Goal: Transaction & Acquisition: Purchase product/service

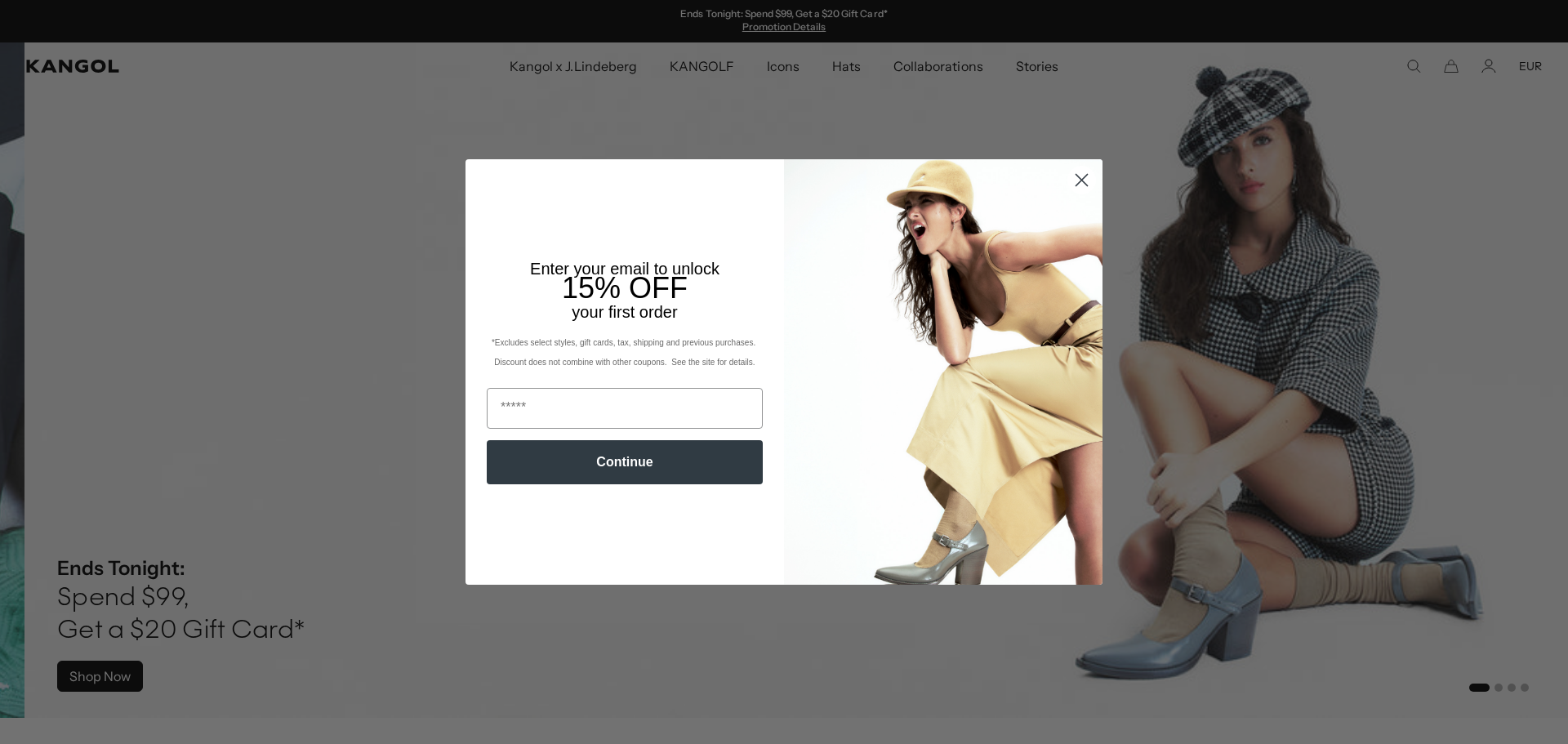
click at [1074, 186] on circle "Close dialog" at bounding box center [1082, 180] width 27 height 27
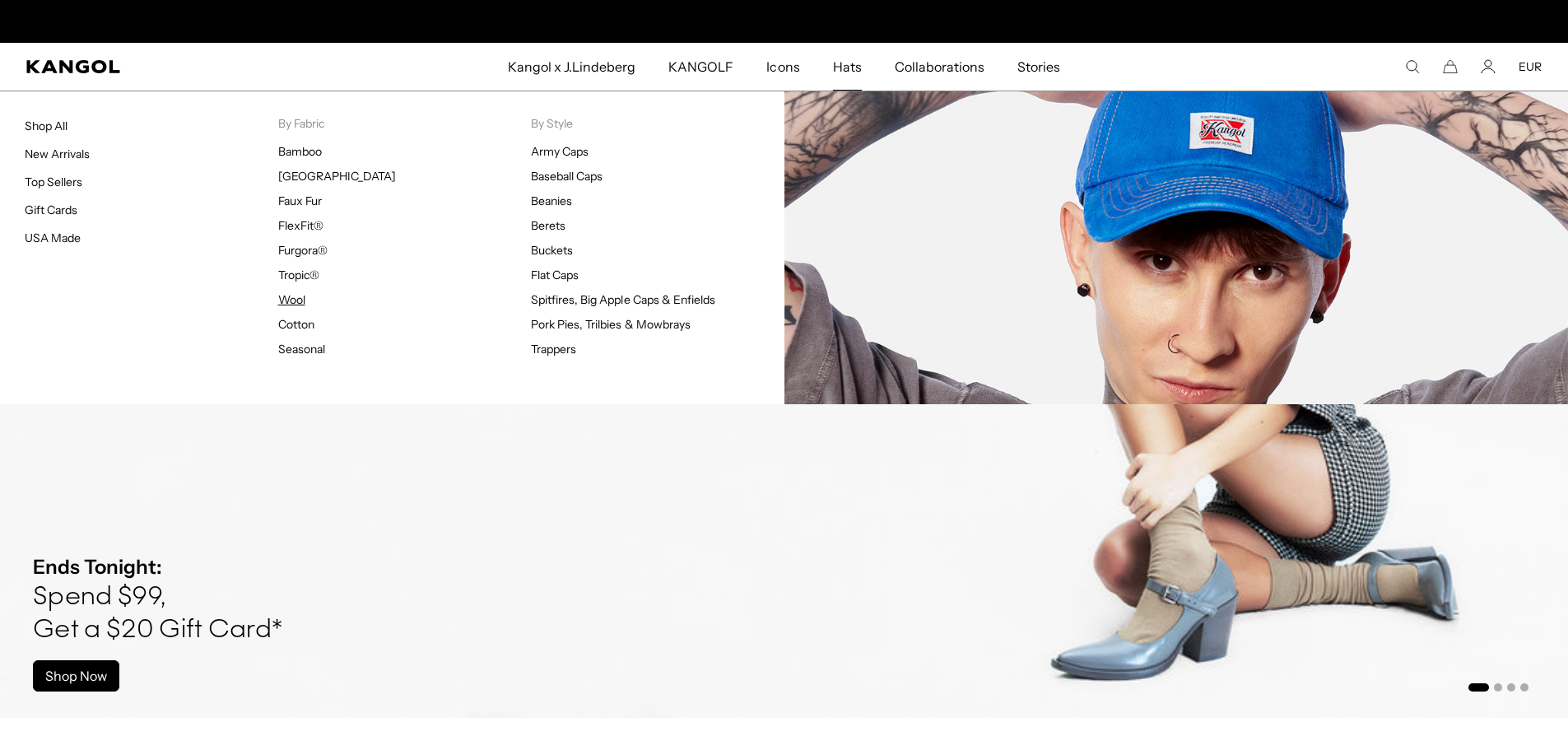
scroll to position [0, 339]
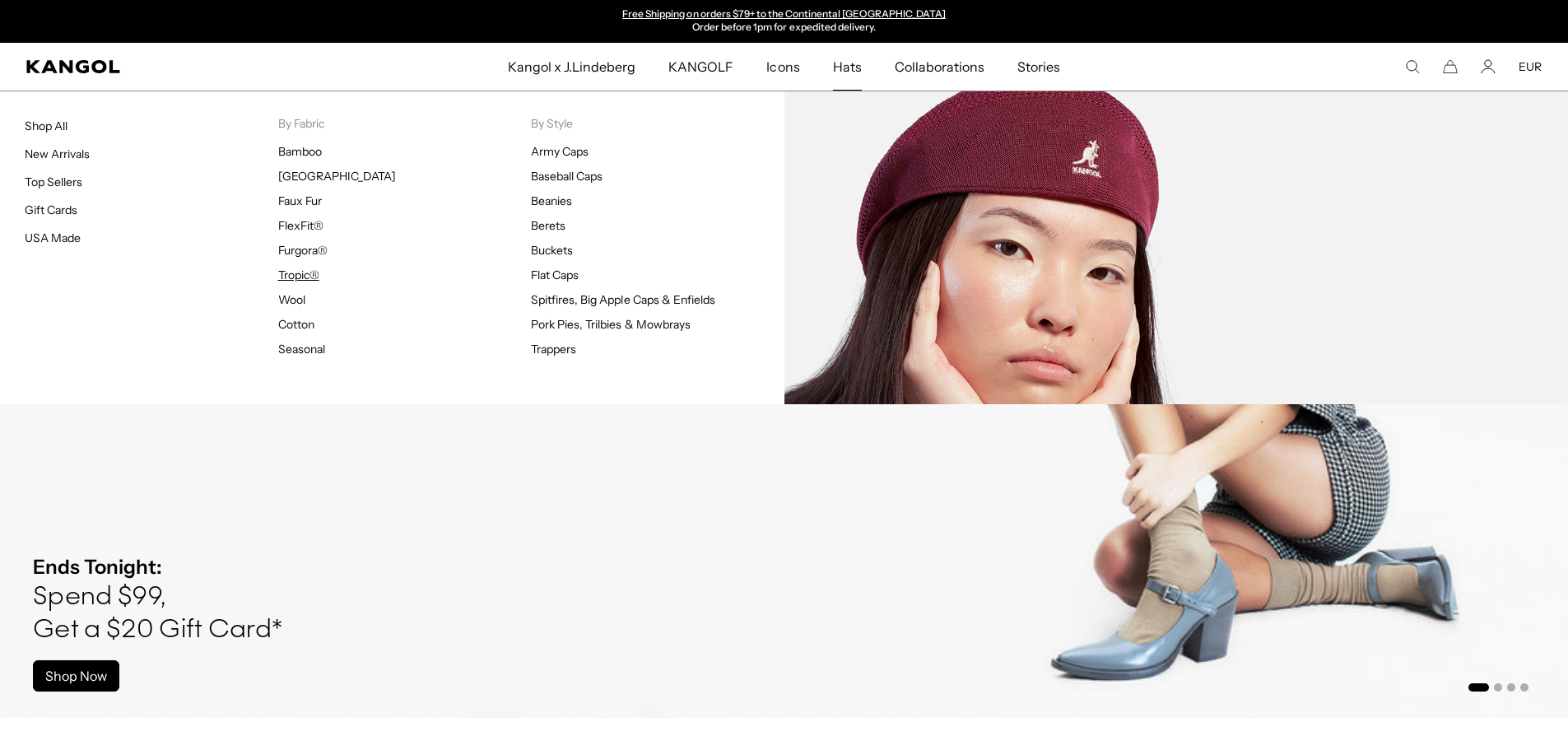
click at [299, 271] on link "Tropic®" at bounding box center [299, 275] width 41 height 15
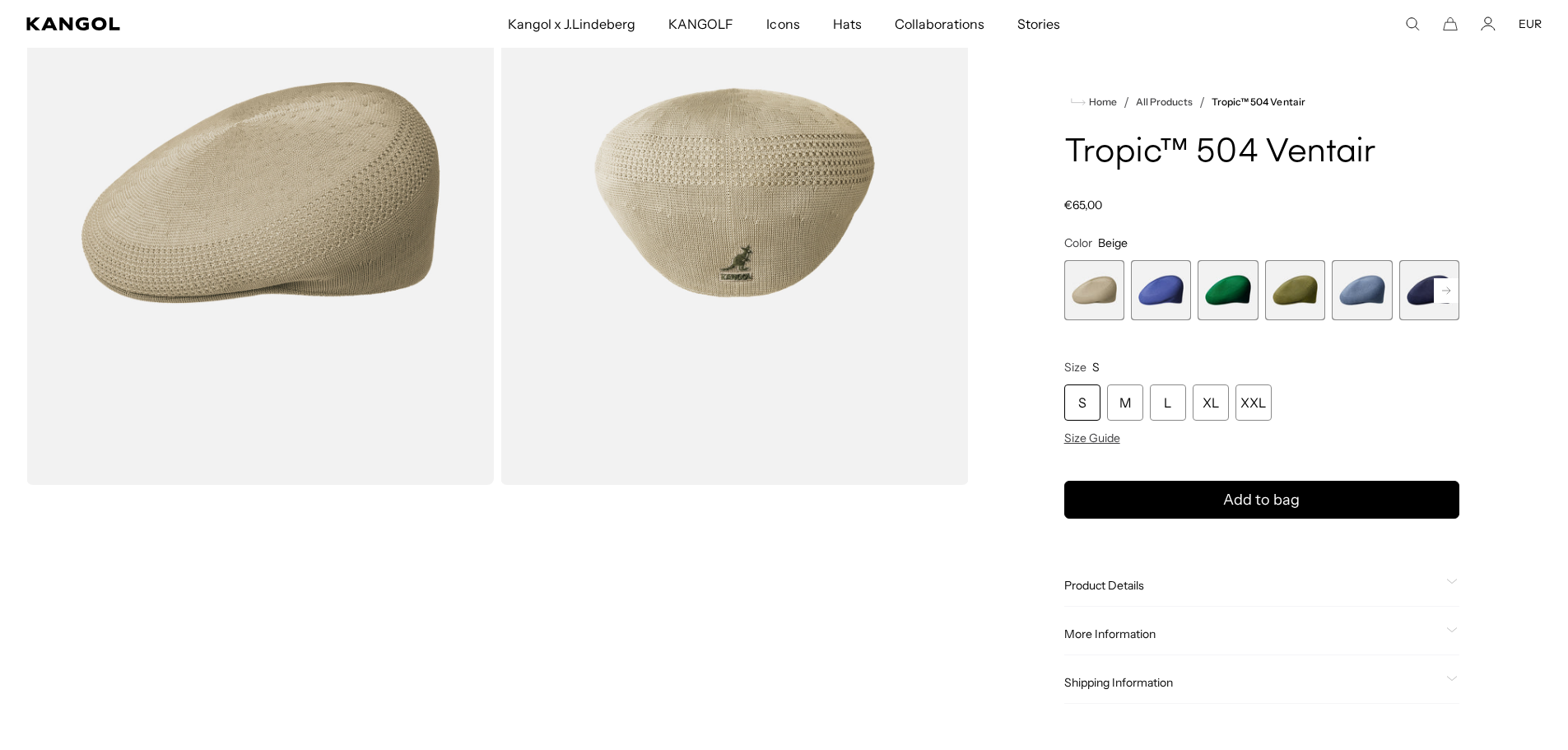
scroll to position [0, 339]
click at [1450, 294] on rect at bounding box center [1446, 291] width 25 height 25
click at [1448, 294] on rect at bounding box center [1446, 291] width 25 height 25
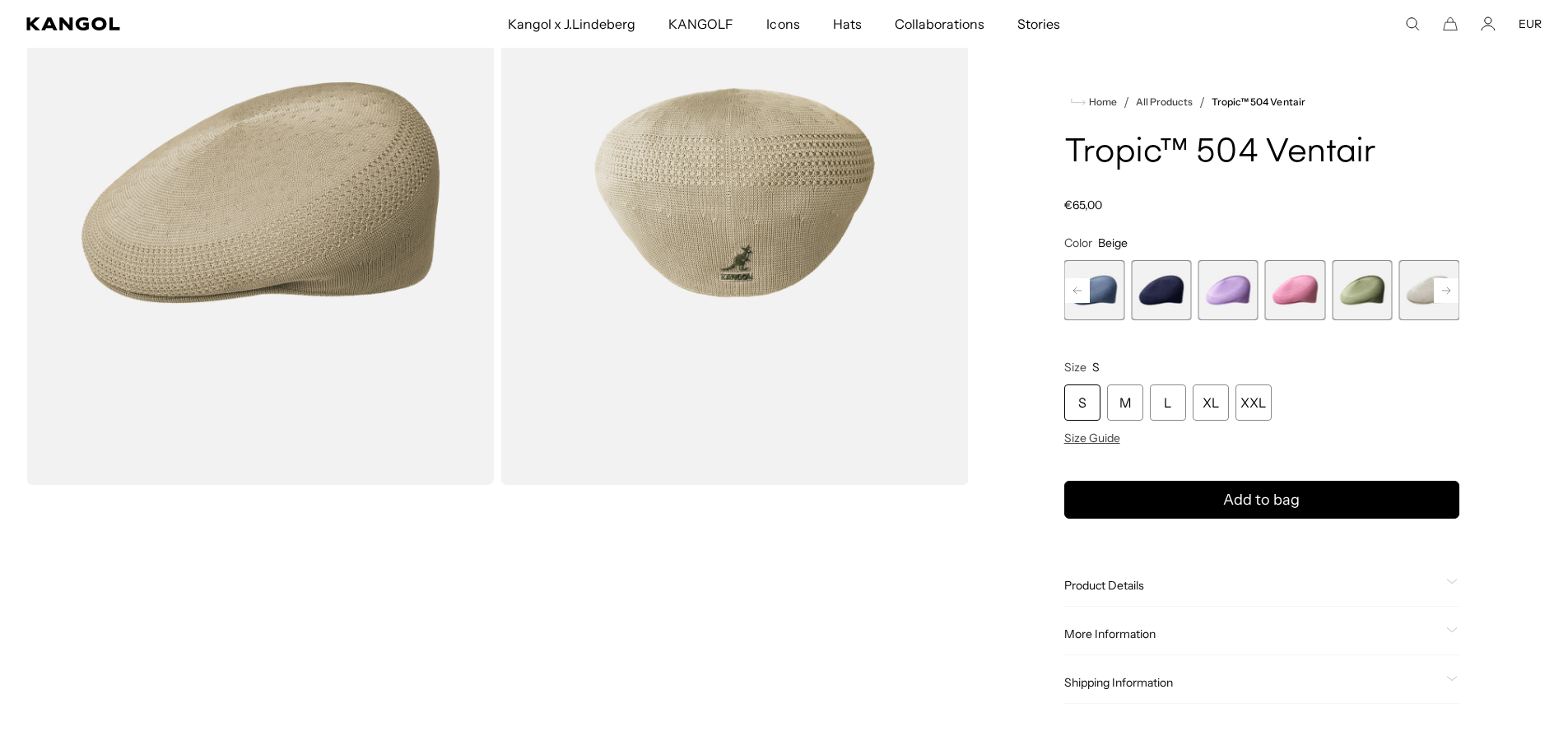
click at [1448, 294] on rect at bounding box center [1446, 291] width 25 height 25
click at [1362, 281] on span "12 of 22" at bounding box center [1361, 290] width 60 height 60
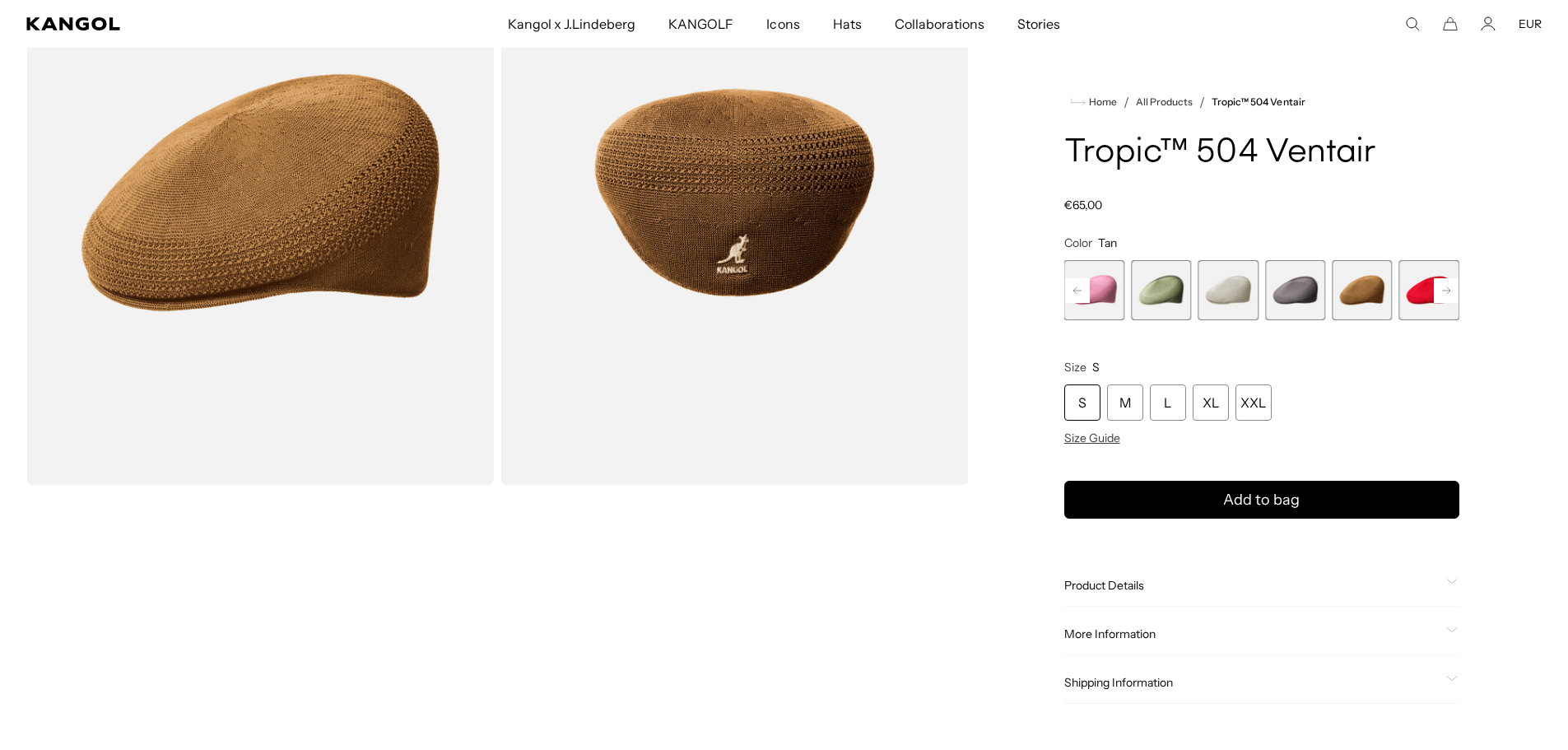
scroll to position [0, 339]
click at [1447, 289] on rect at bounding box center [1446, 291] width 25 height 25
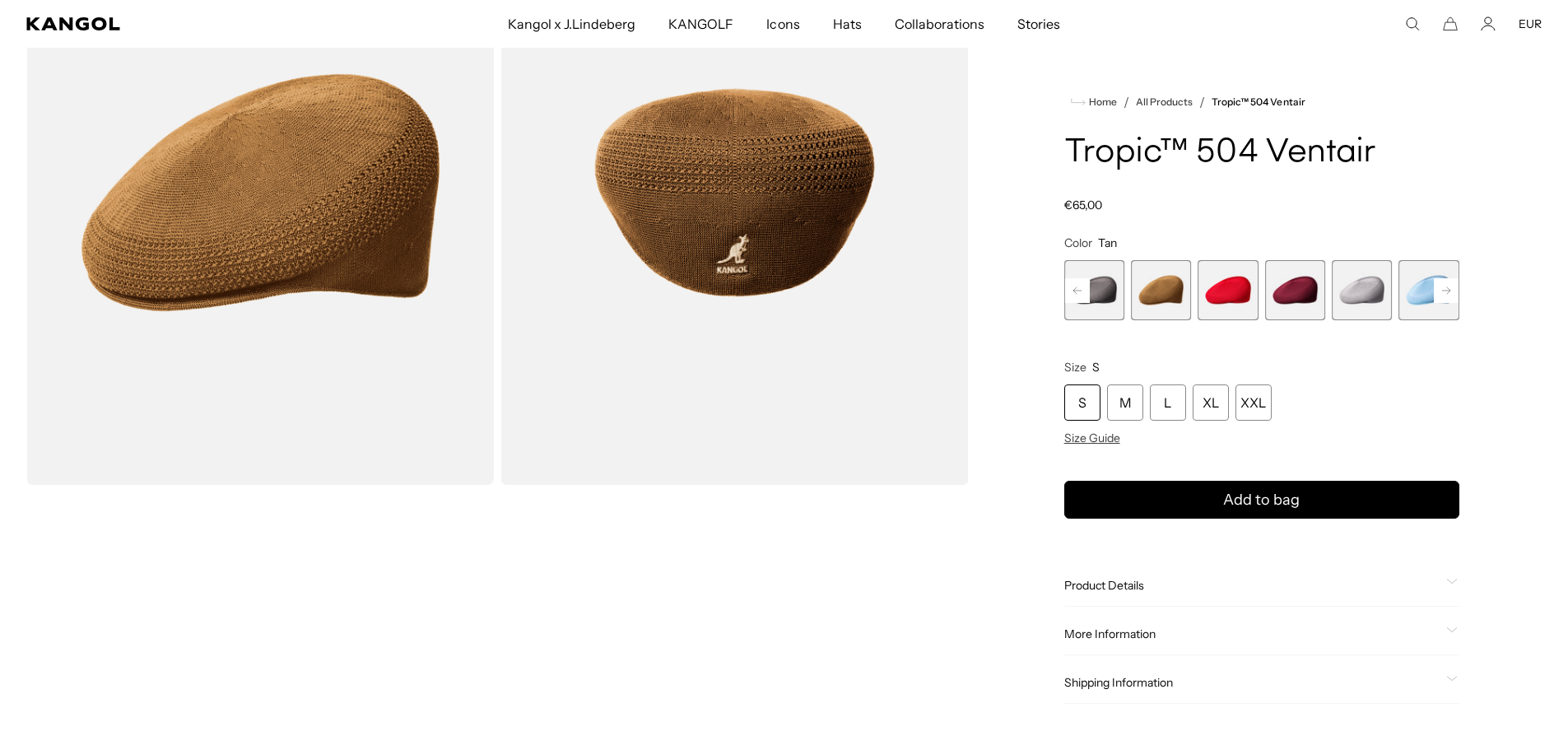
scroll to position [0, 0]
click at [1447, 289] on rect at bounding box center [1446, 291] width 25 height 25
click at [1240, 289] on span "17 of 22" at bounding box center [1227, 290] width 60 height 60
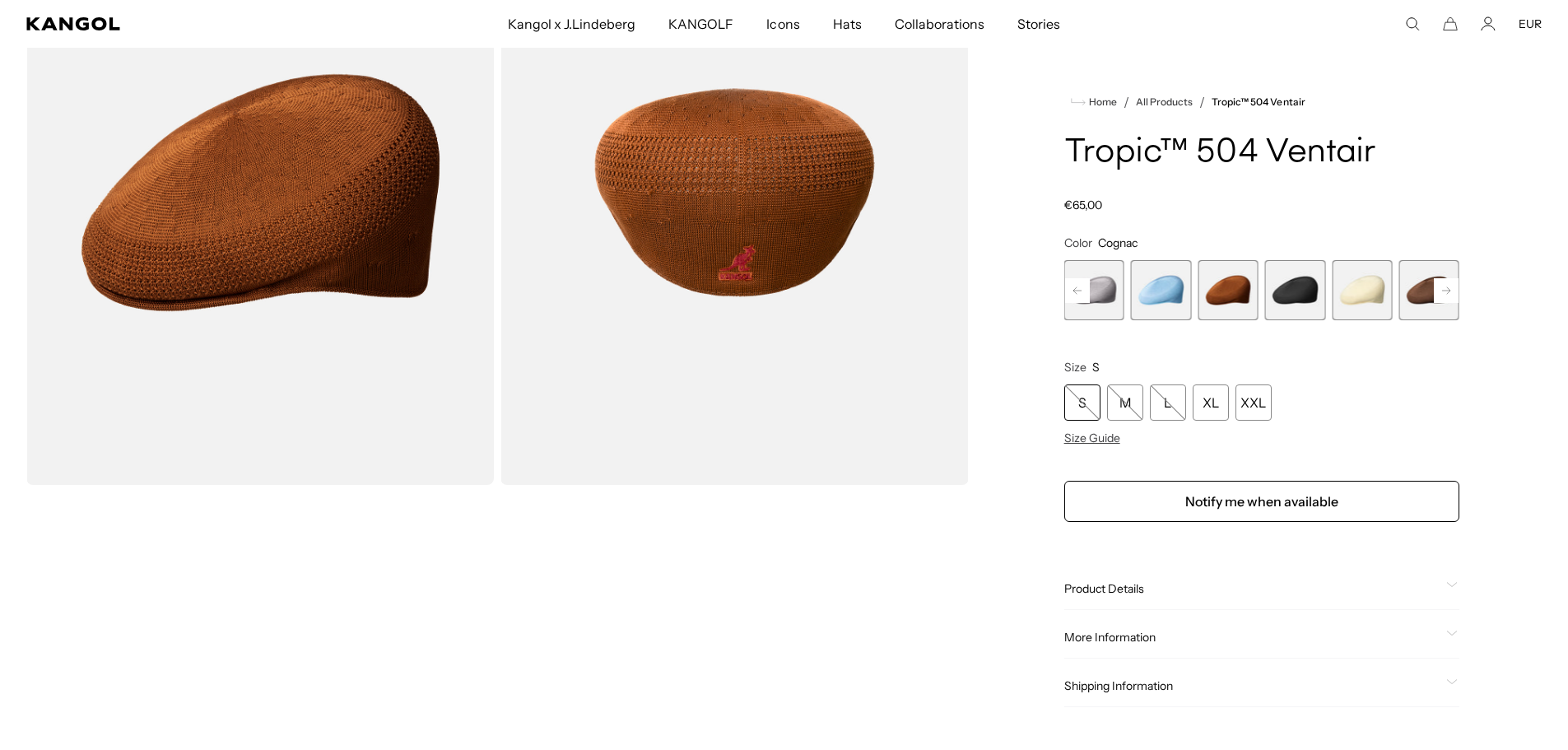
scroll to position [0, 339]
click at [1441, 286] on rect at bounding box center [1446, 291] width 25 height 25
click at [1357, 287] on span "20 of 22" at bounding box center [1361, 290] width 60 height 60
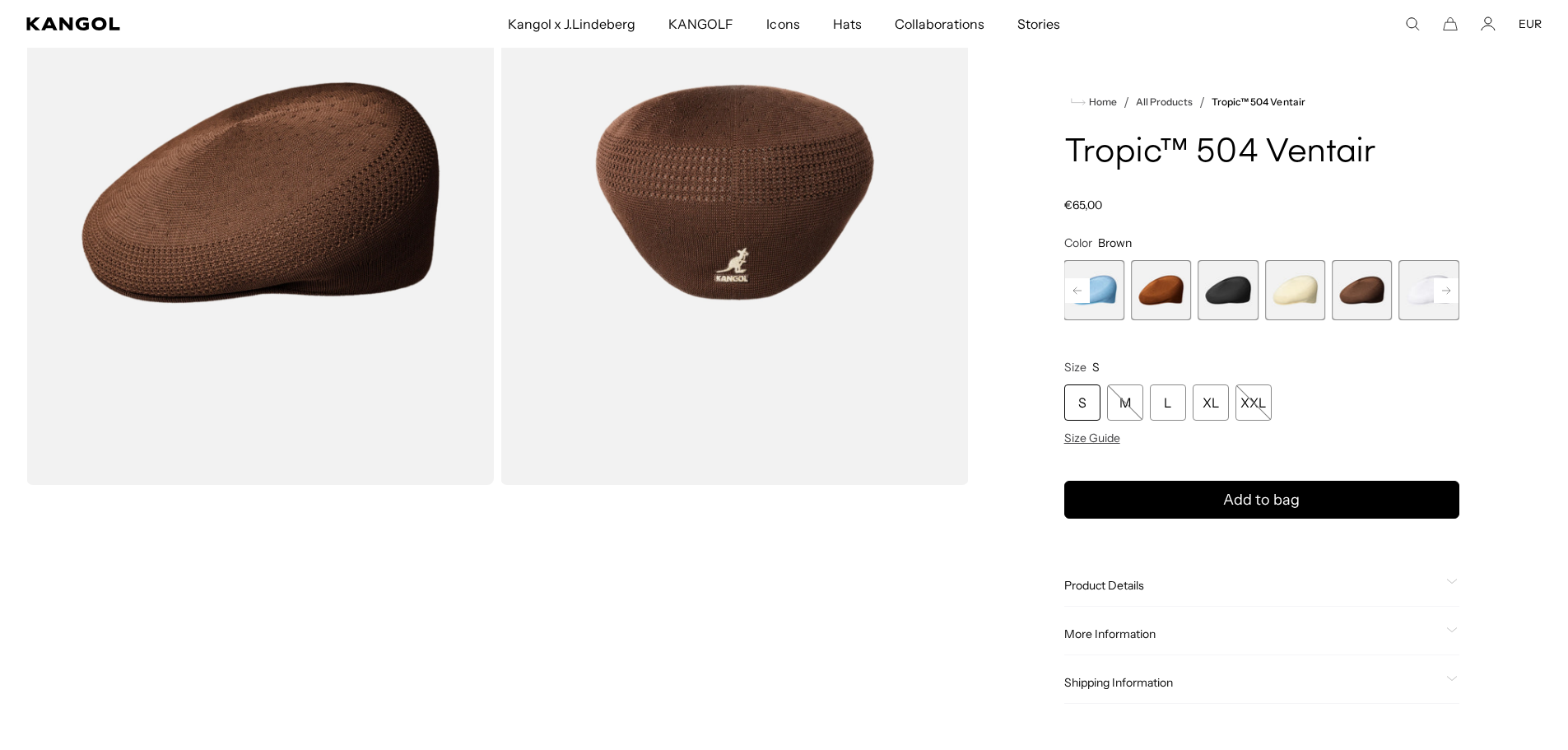
click at [1454, 286] on rect at bounding box center [1446, 291] width 25 height 25
click at [1454, 286] on rect at bounding box center [1446, 291] width 25 height 25
click at [1454, 286] on span "22 of 22" at bounding box center [1429, 290] width 60 height 60
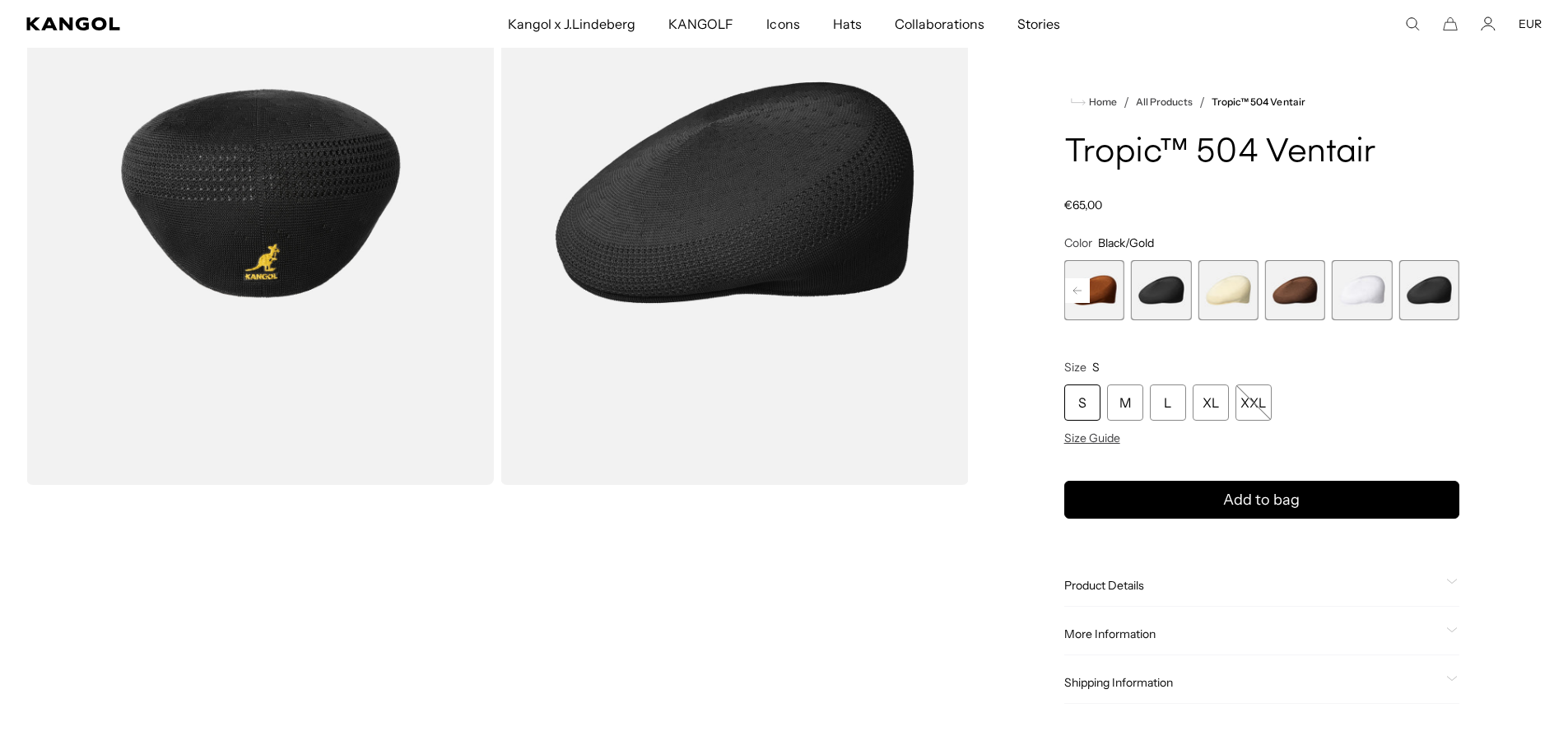
click at [1365, 292] on span "21 of 22" at bounding box center [1361, 290] width 60 height 60
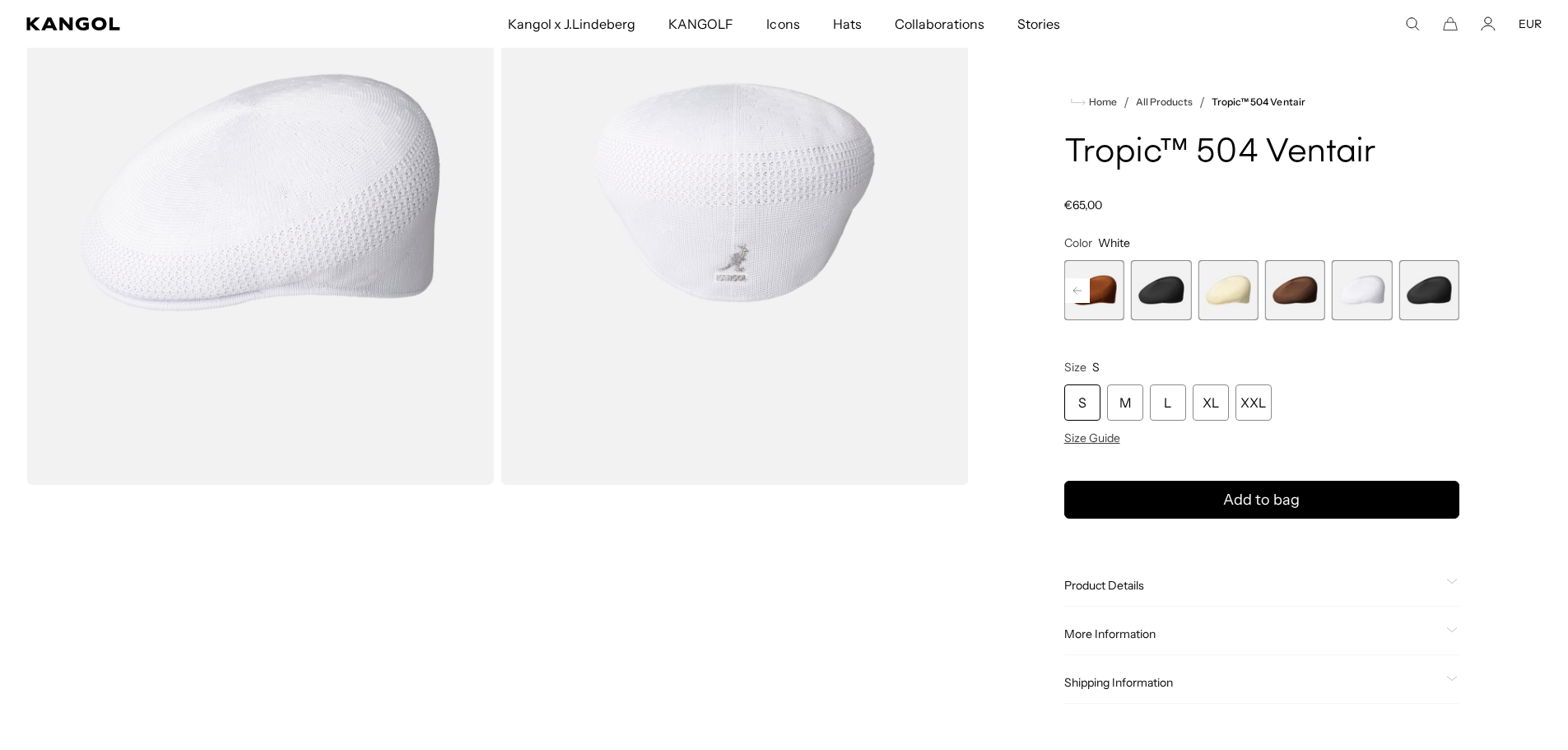
scroll to position [0, 339]
click at [1298, 294] on span "20 of 22" at bounding box center [1295, 290] width 60 height 60
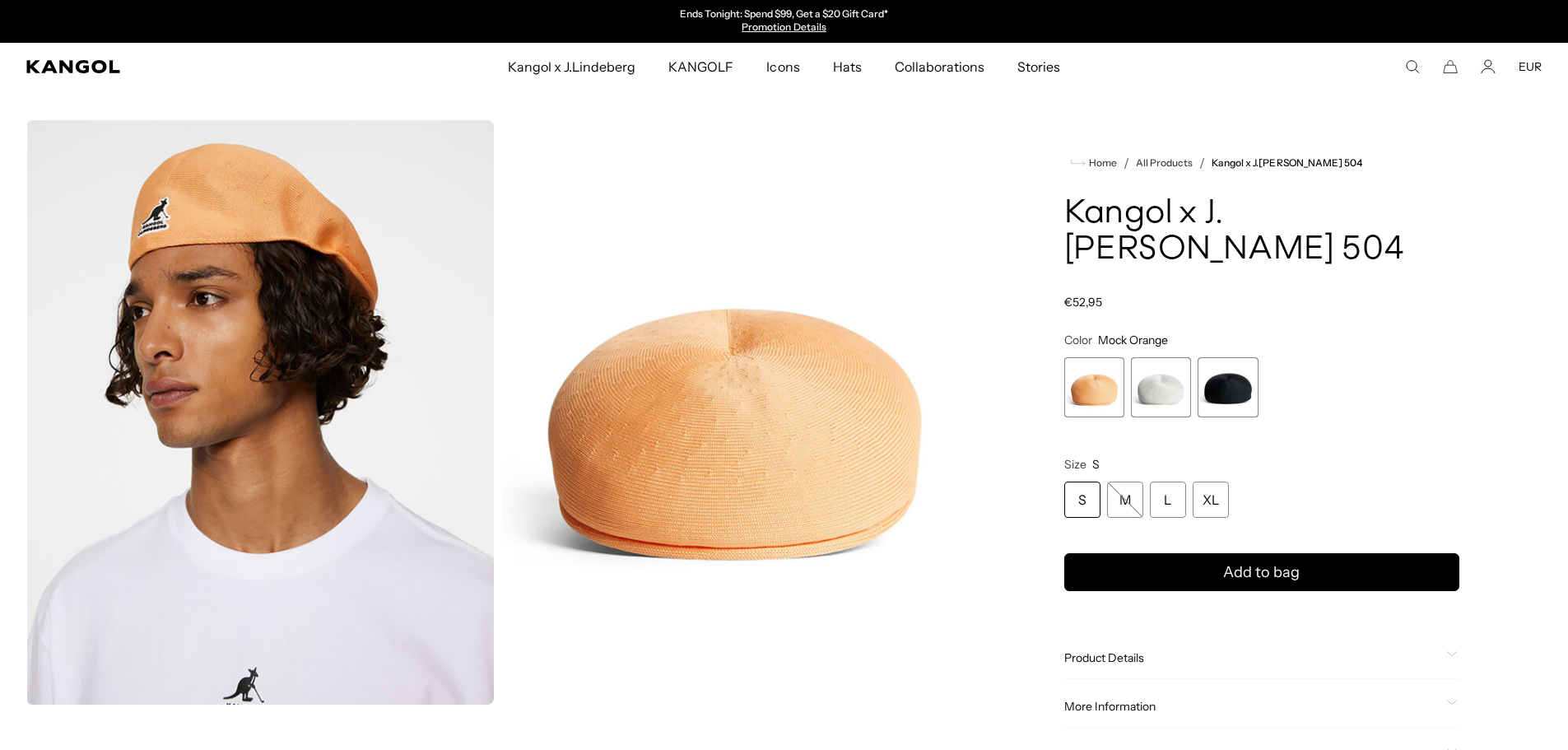
click at [1159, 398] on span "2 of 3" at bounding box center [1161, 387] width 60 height 60
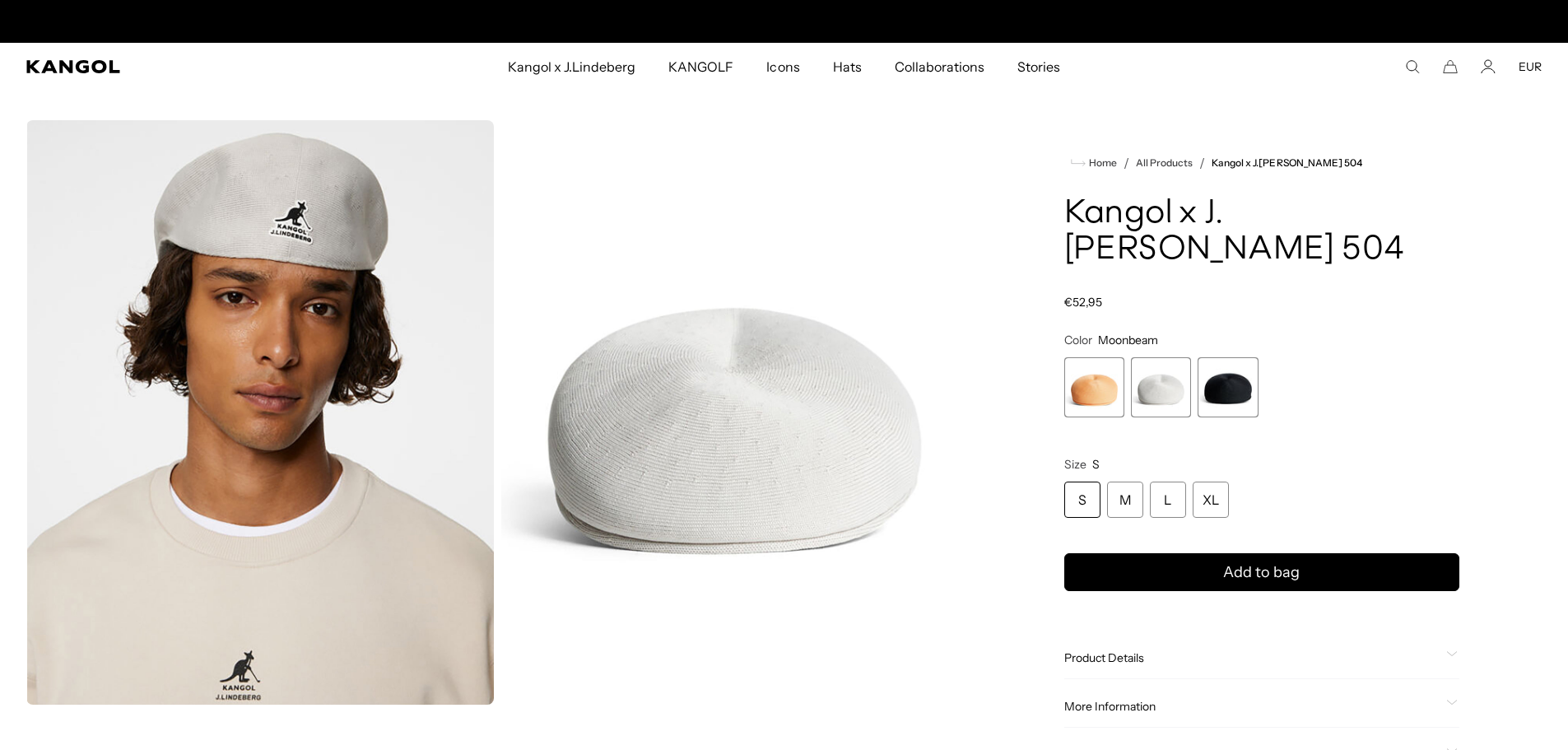
scroll to position [0, 339]
click at [1234, 400] on span "3 of 3" at bounding box center [1227, 387] width 60 height 60
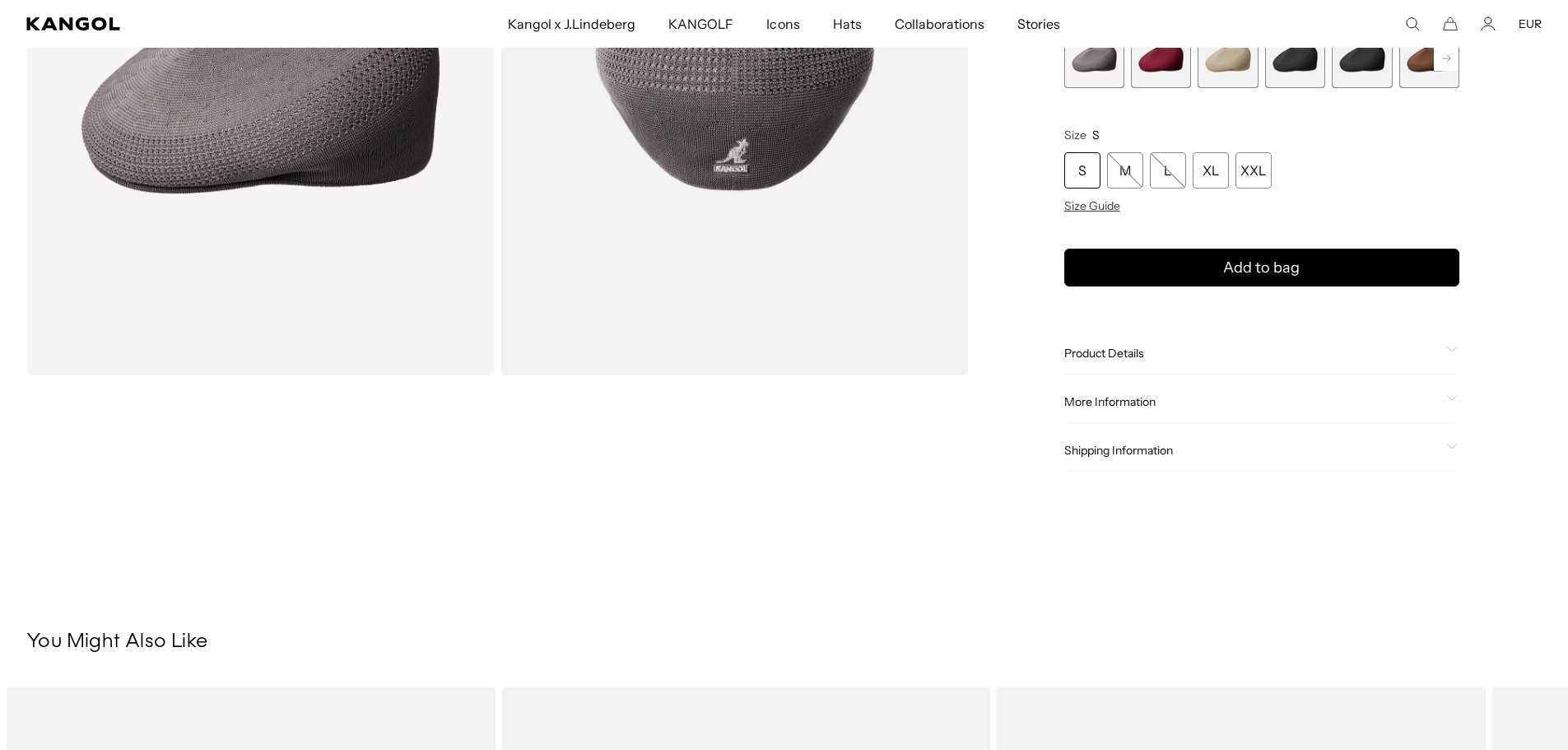
scroll to position [109, 0]
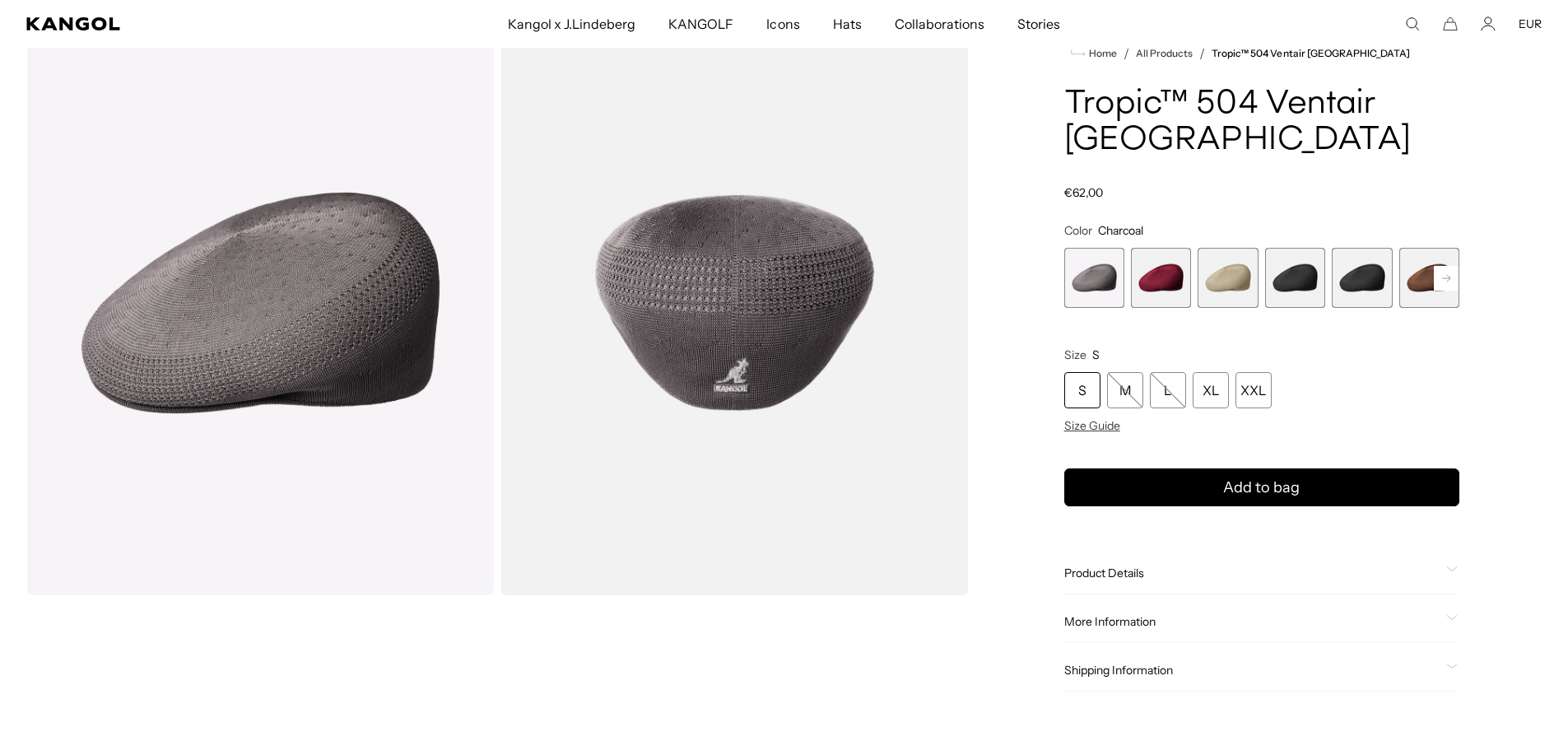
click at [1228, 259] on span "3 of 16" at bounding box center [1227, 277] width 60 height 60
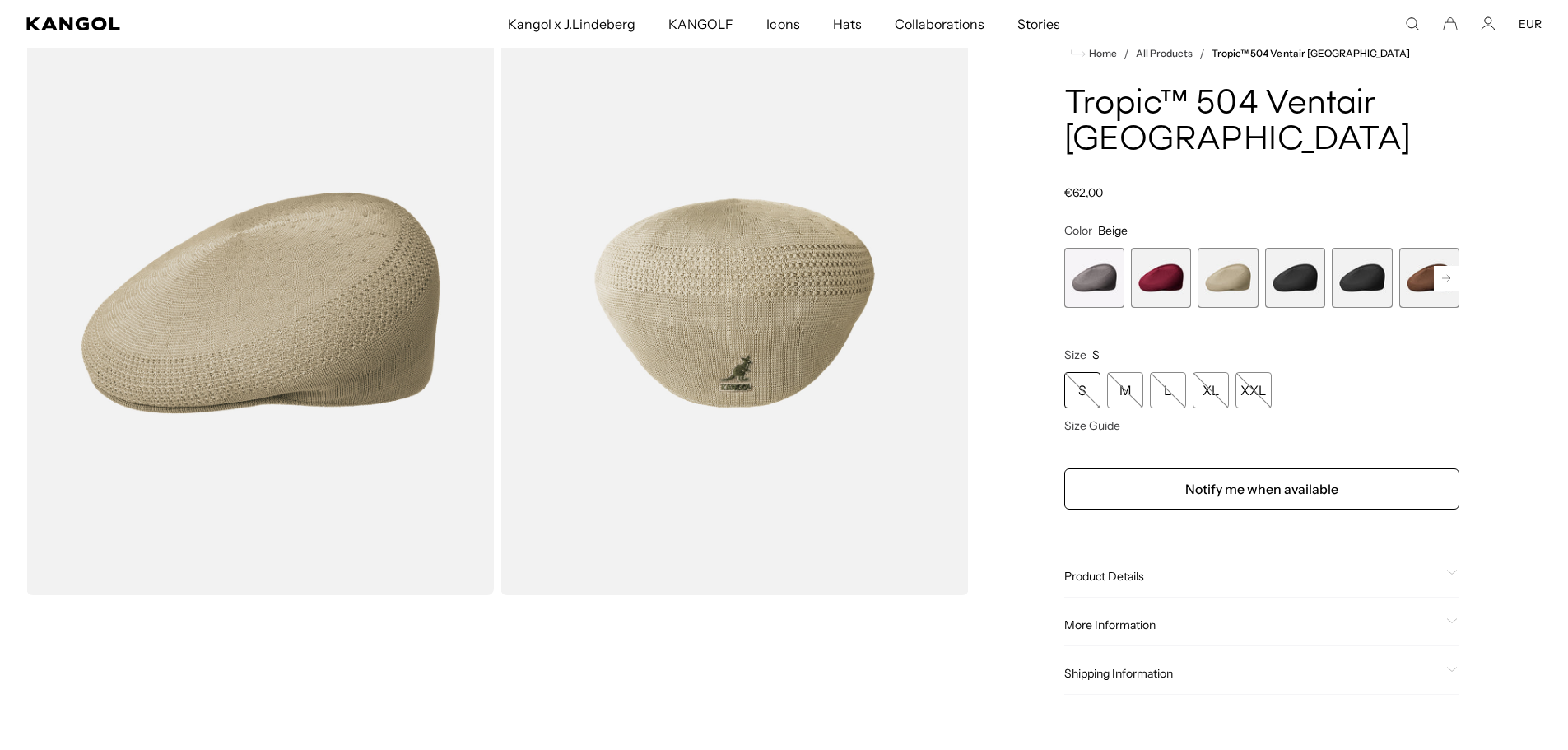
click at [1445, 274] on icon at bounding box center [1445, 277] width 8 height 6
click at [1445, 266] on rect at bounding box center [1446, 278] width 25 height 25
click at [1218, 248] on span "6 of 16" at bounding box center [1227, 277] width 60 height 60
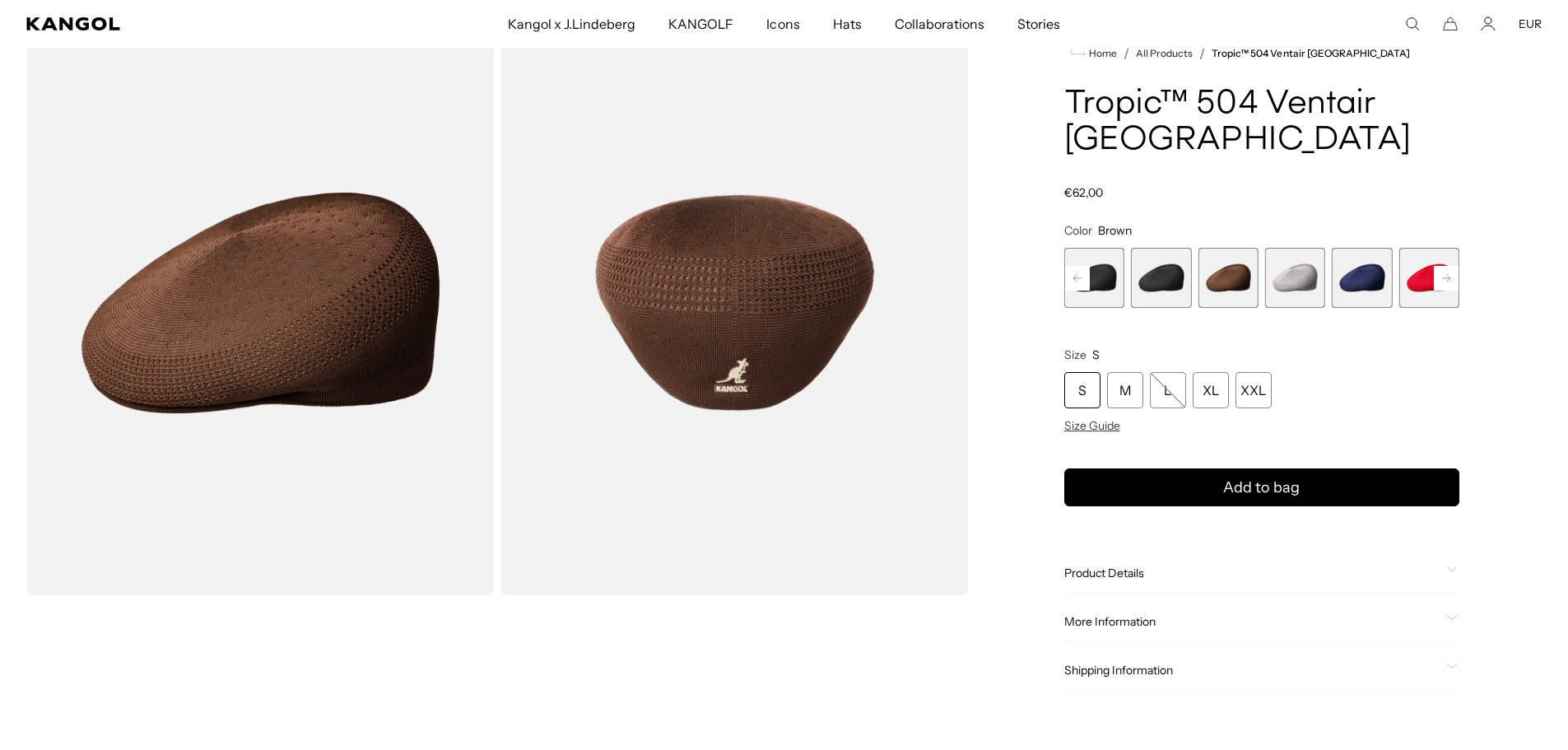
click at [1442, 274] on icon at bounding box center [1445, 277] width 8 height 6
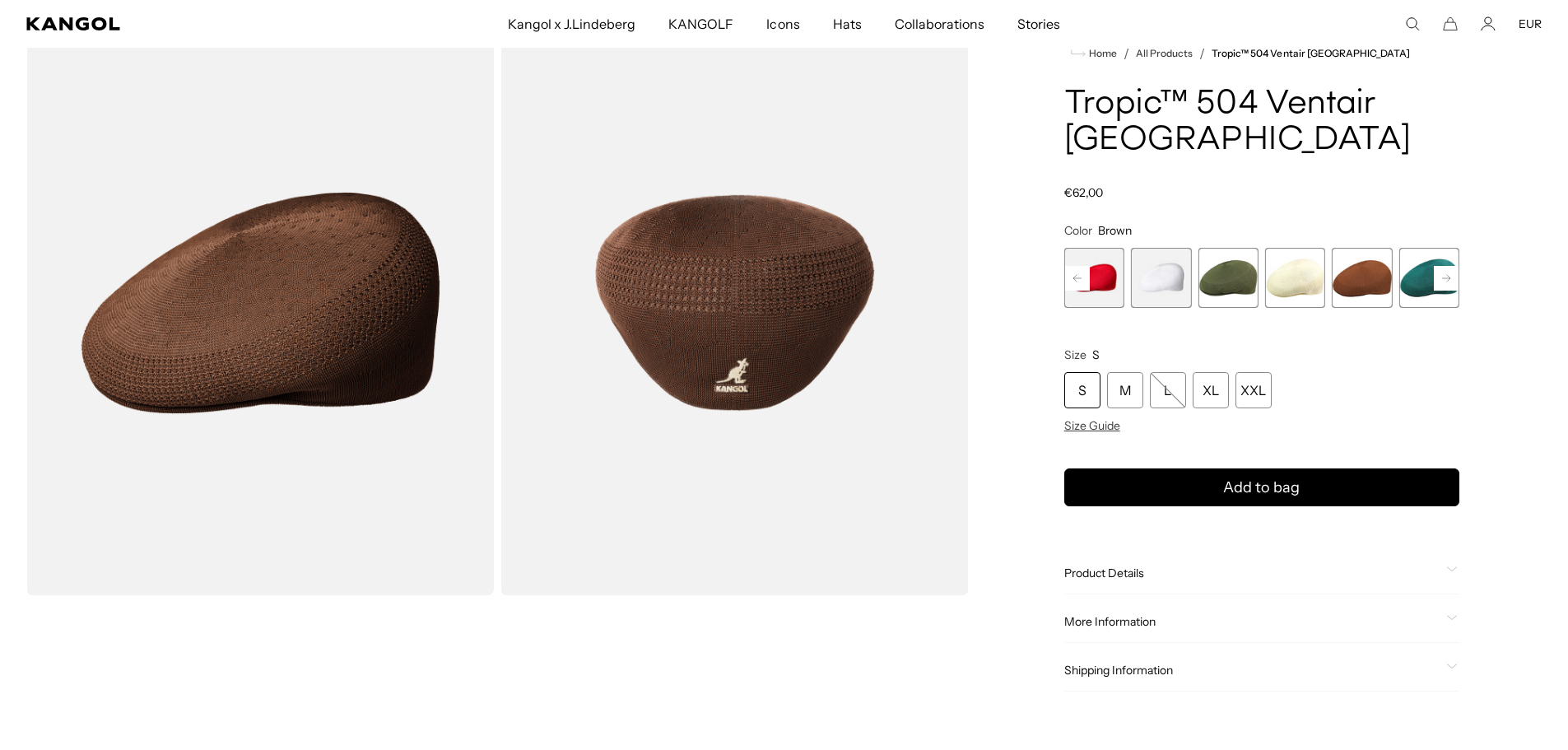
click at [1442, 274] on icon at bounding box center [1445, 277] width 8 height 6
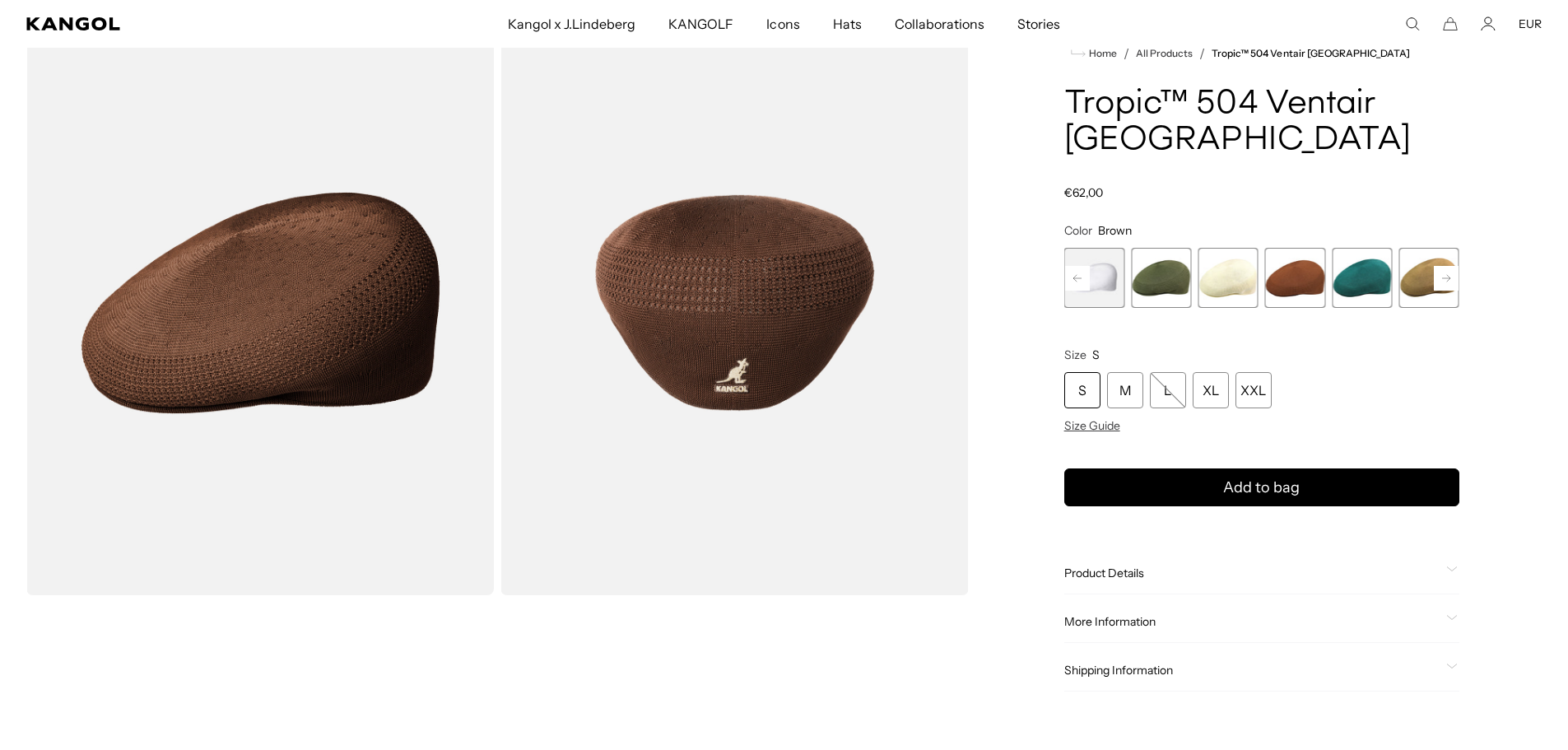
click at [1442, 274] on icon at bounding box center [1445, 277] width 8 height 6
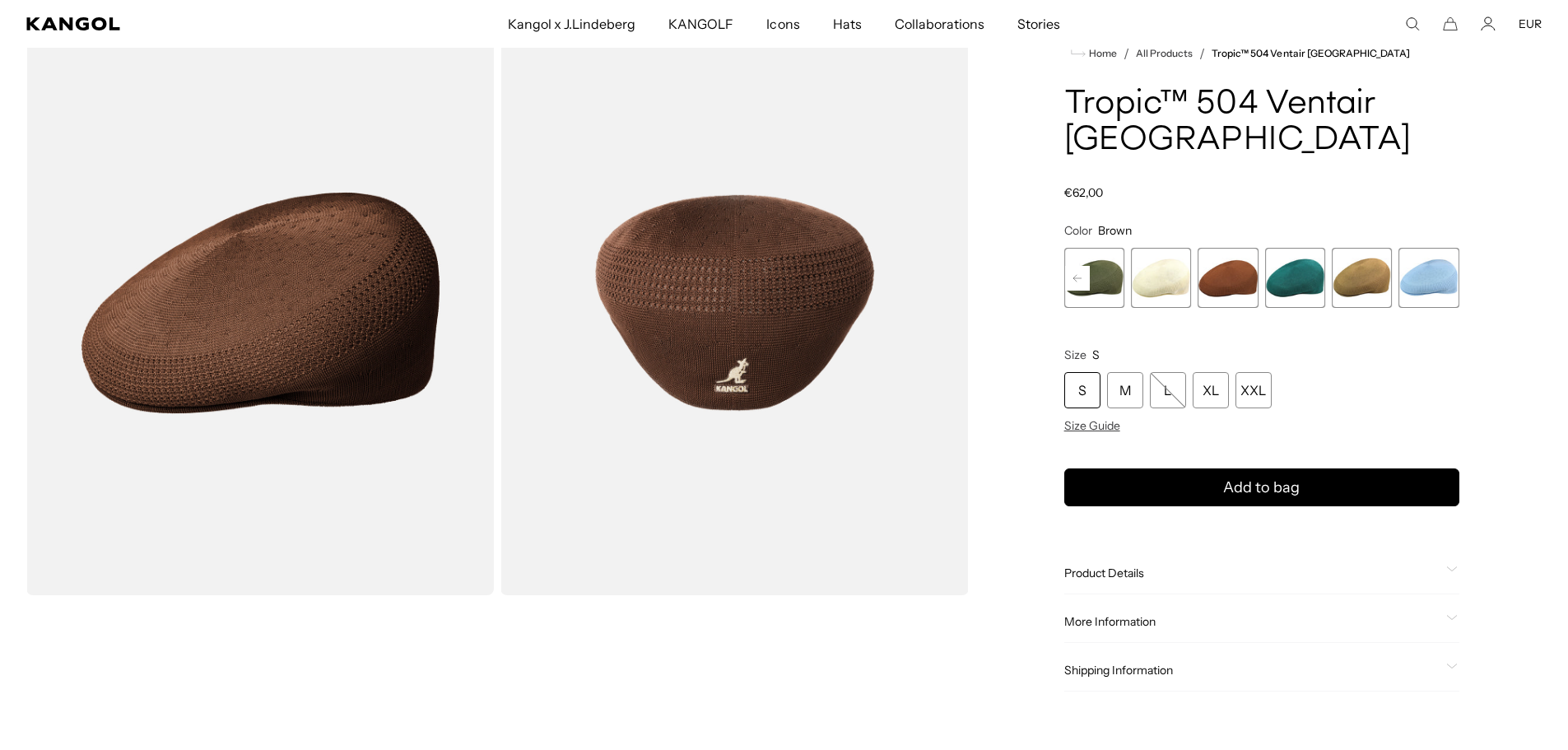
click at [1238, 248] on span "13 of 16" at bounding box center [1227, 277] width 60 height 60
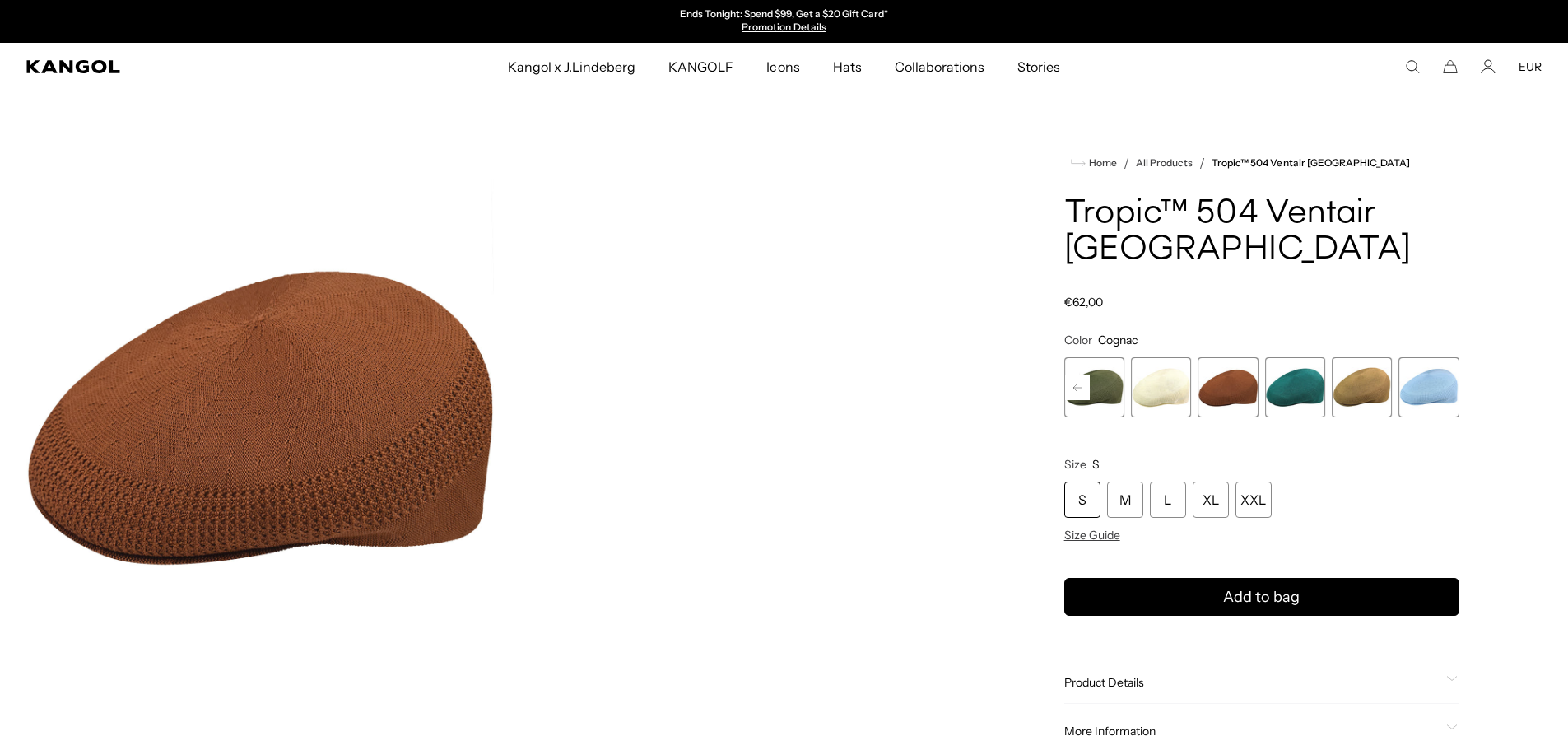
click at [1372, 357] on span "15 of 16" at bounding box center [1361, 387] width 60 height 60
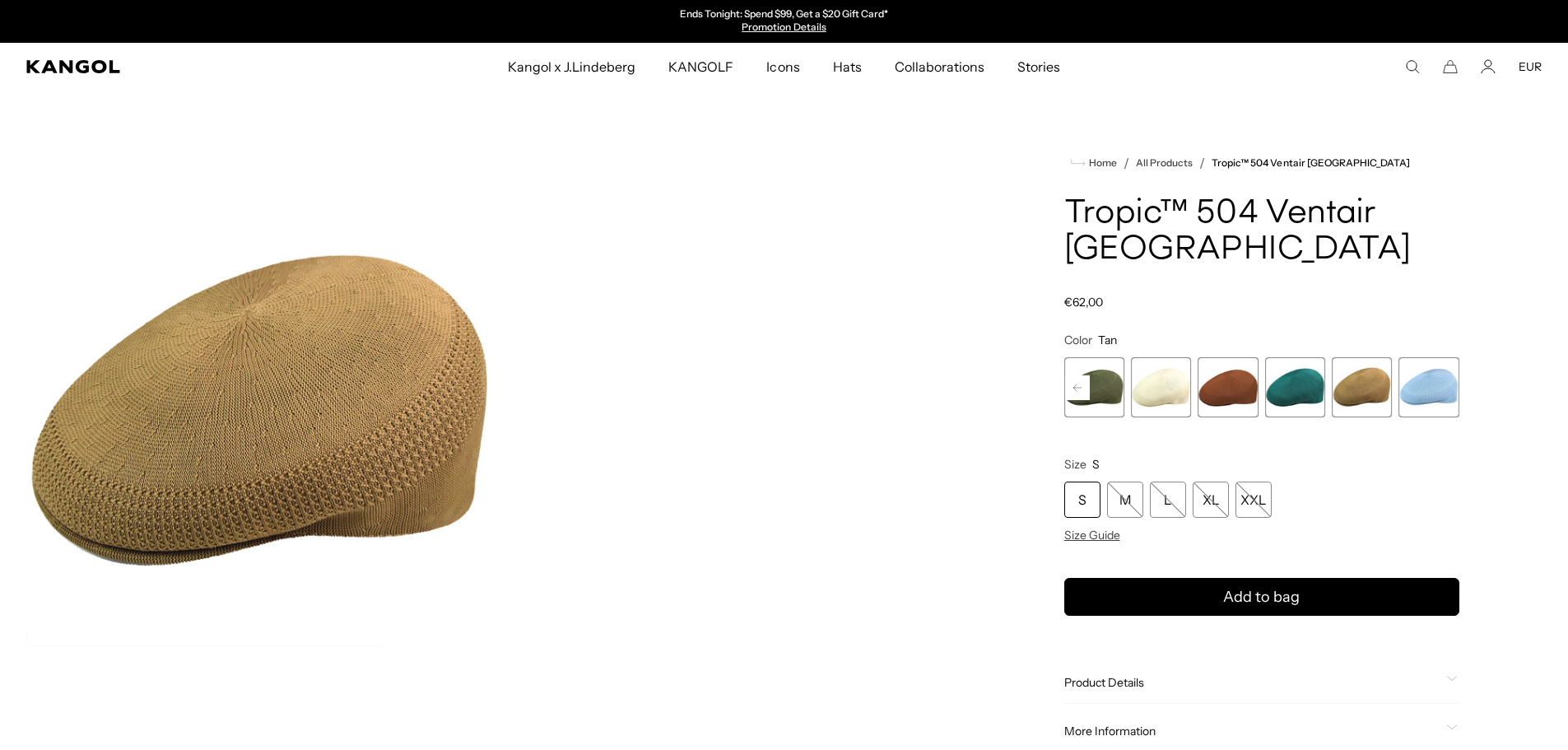
click at [330, 379] on img "Gallery Viewer" at bounding box center [259, 412] width 468 height 584
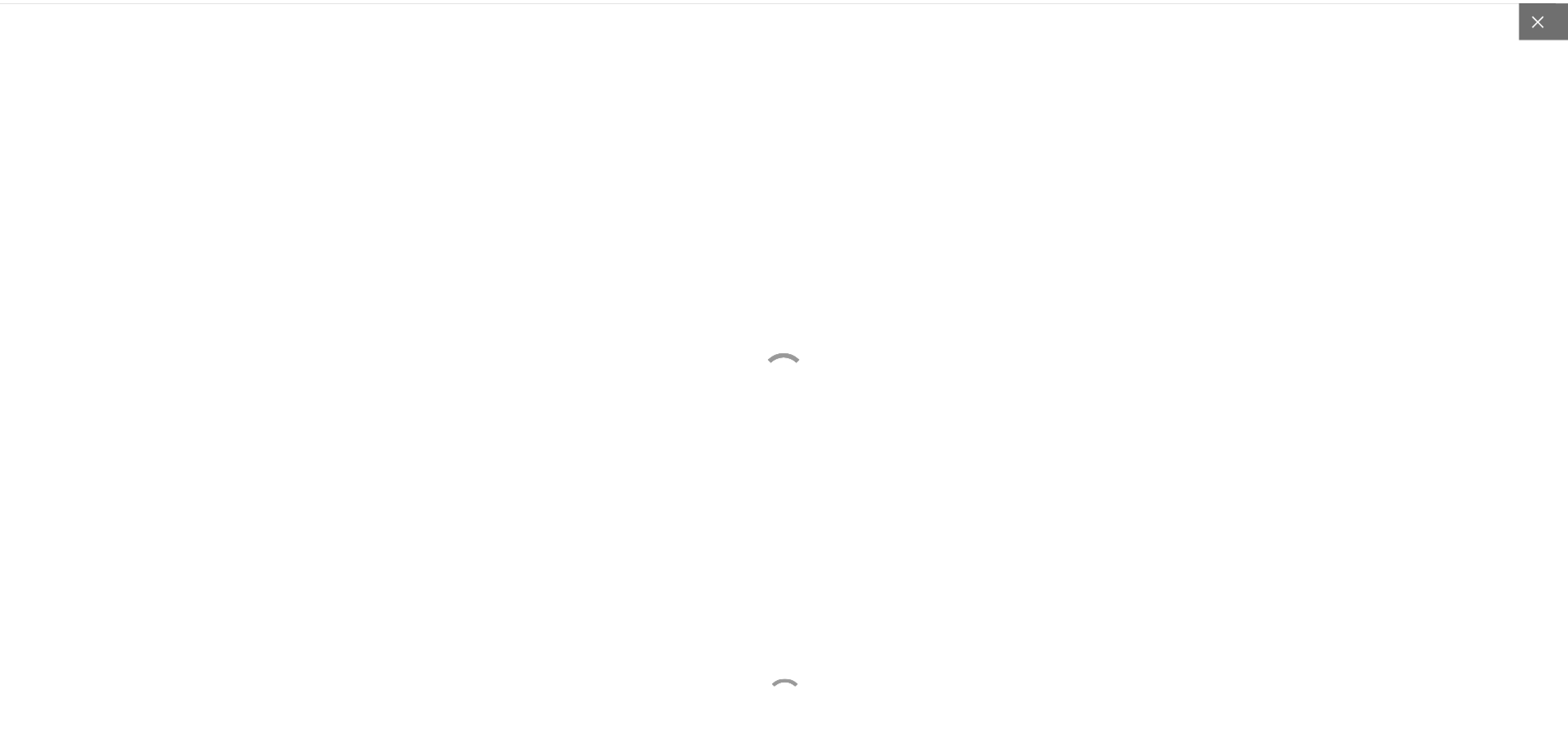
scroll to position [0, 339]
click at [1545, 26] on icon at bounding box center [1550, 19] width 16 height 16
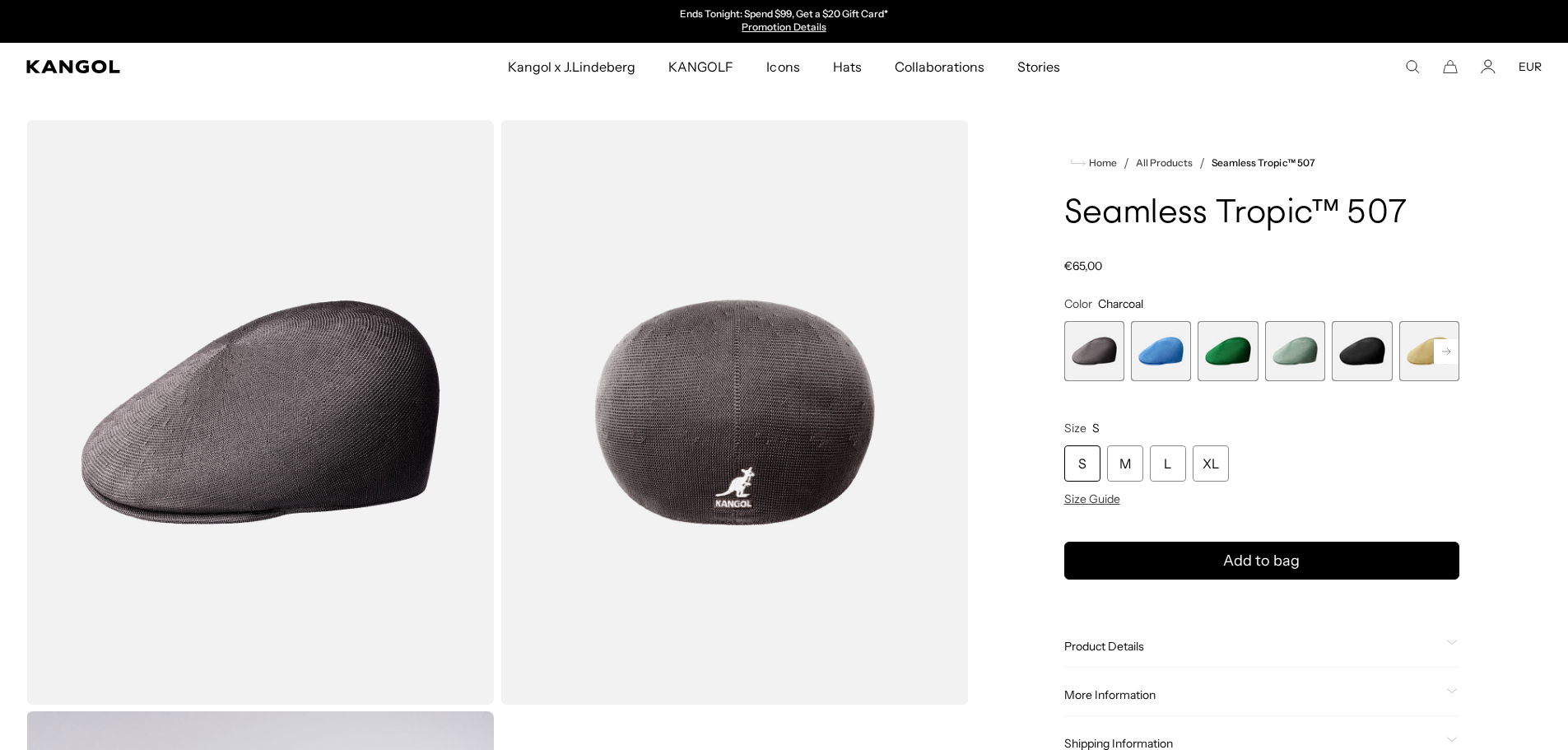
click at [1449, 351] on rect at bounding box center [1446, 352] width 25 height 25
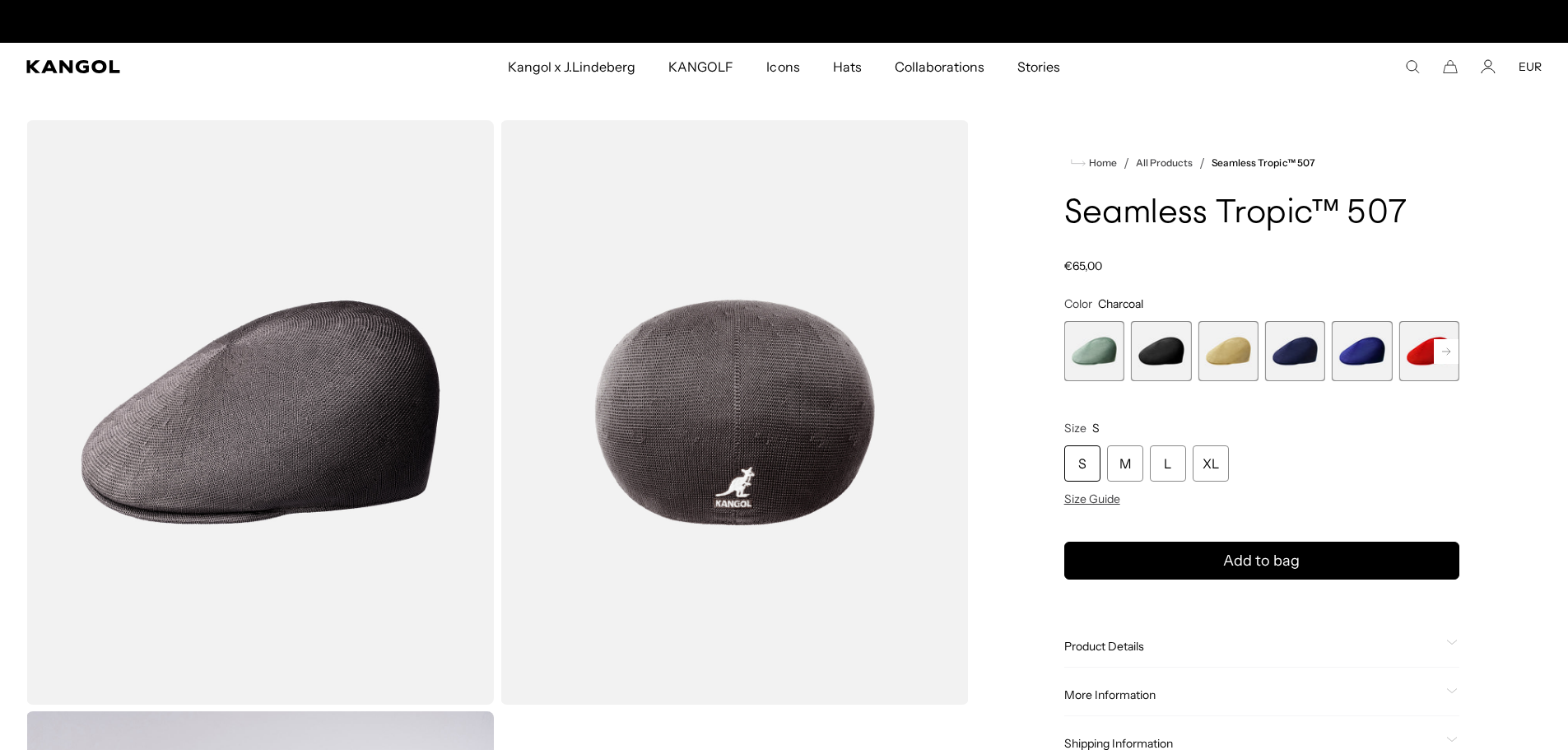
scroll to position [0, 339]
click at [1449, 351] on rect at bounding box center [1446, 352] width 25 height 25
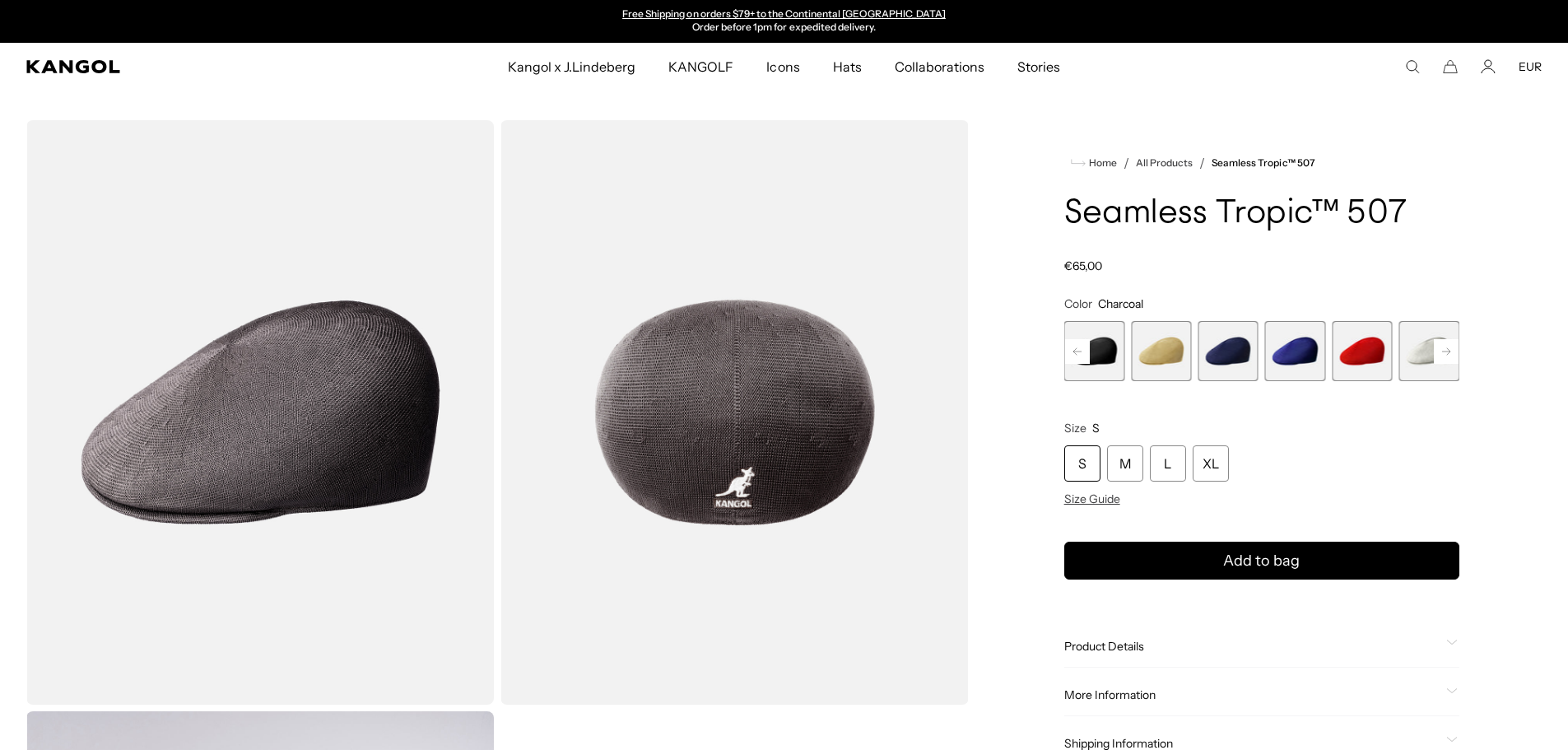
click at [1449, 351] on rect at bounding box center [1446, 352] width 25 height 25
click at [1449, 351] on span "12 of 12" at bounding box center [1429, 351] width 60 height 60
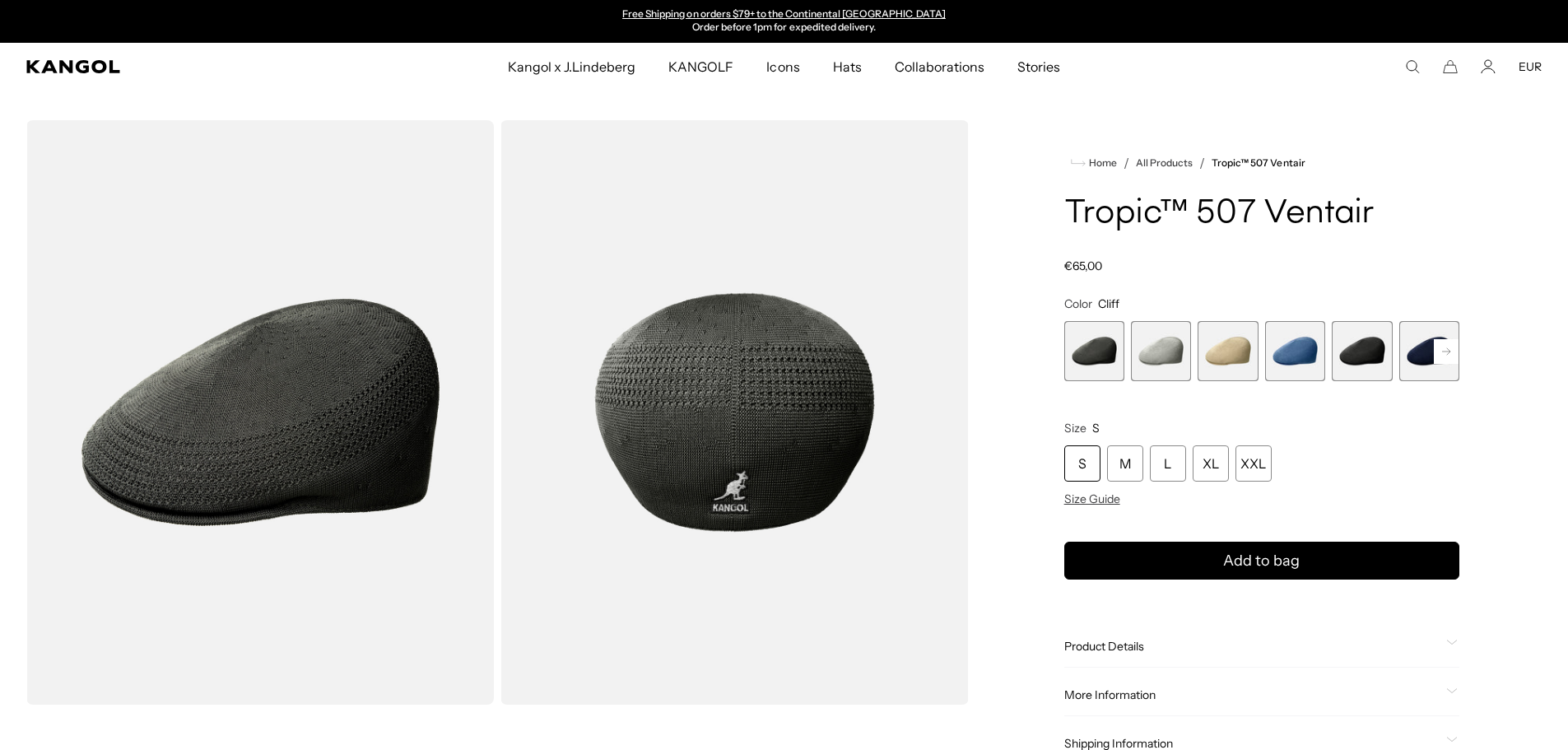
click at [1450, 351] on icon at bounding box center [1445, 350] width 8 height 6
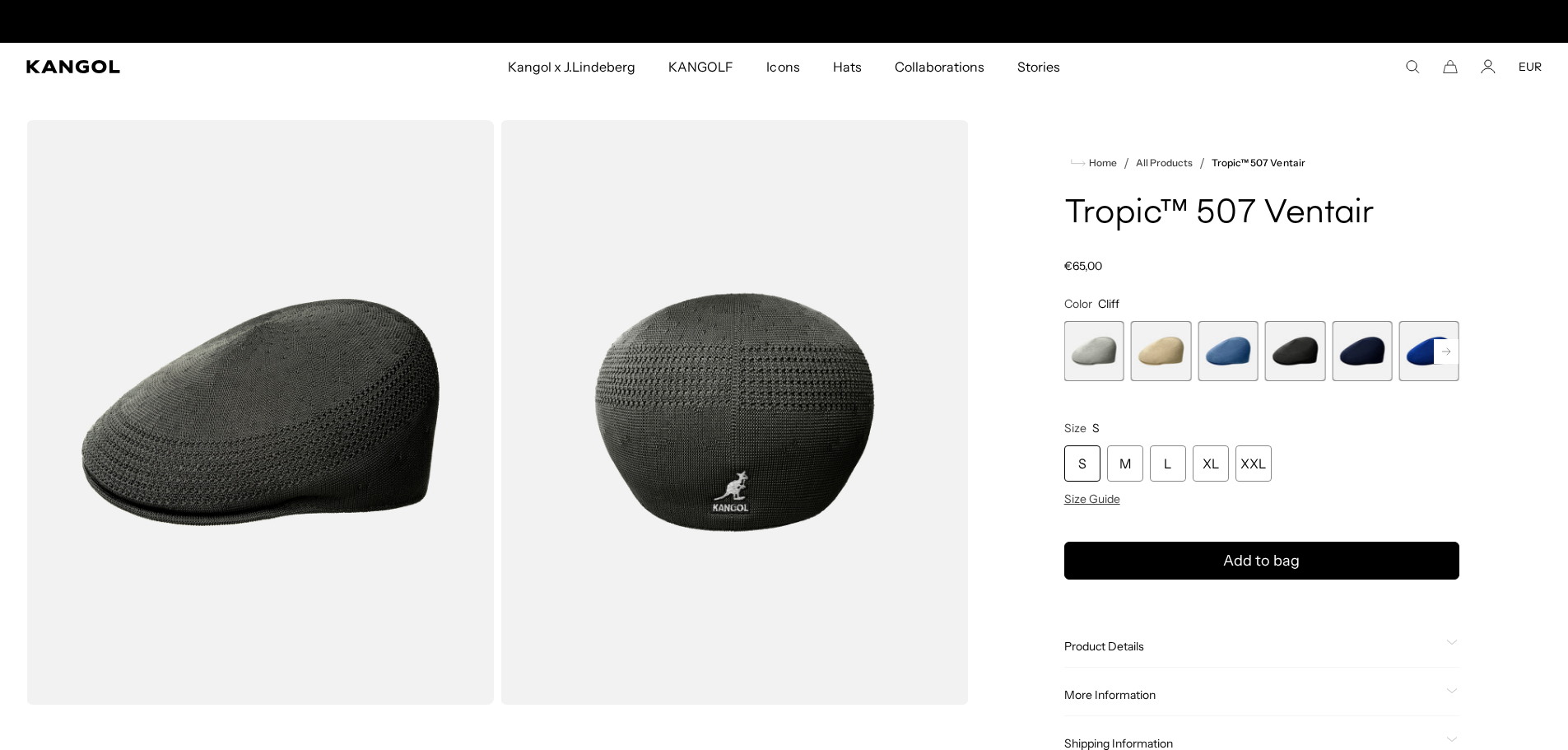
click at [1450, 351] on icon at bounding box center [1445, 350] width 8 height 6
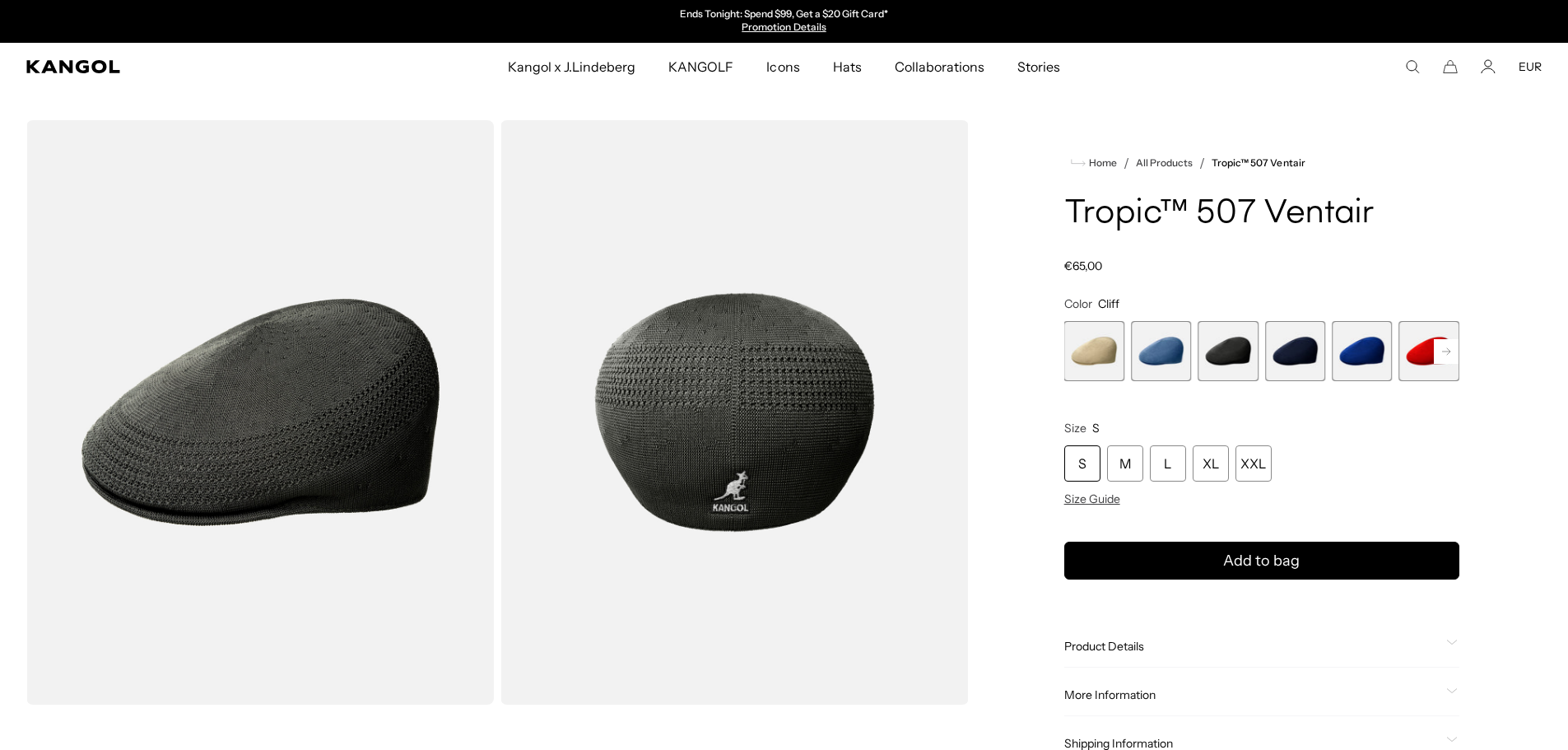
click at [1450, 351] on icon at bounding box center [1445, 350] width 8 height 6
click at [1450, 351] on span "9 of 9" at bounding box center [1429, 351] width 60 height 60
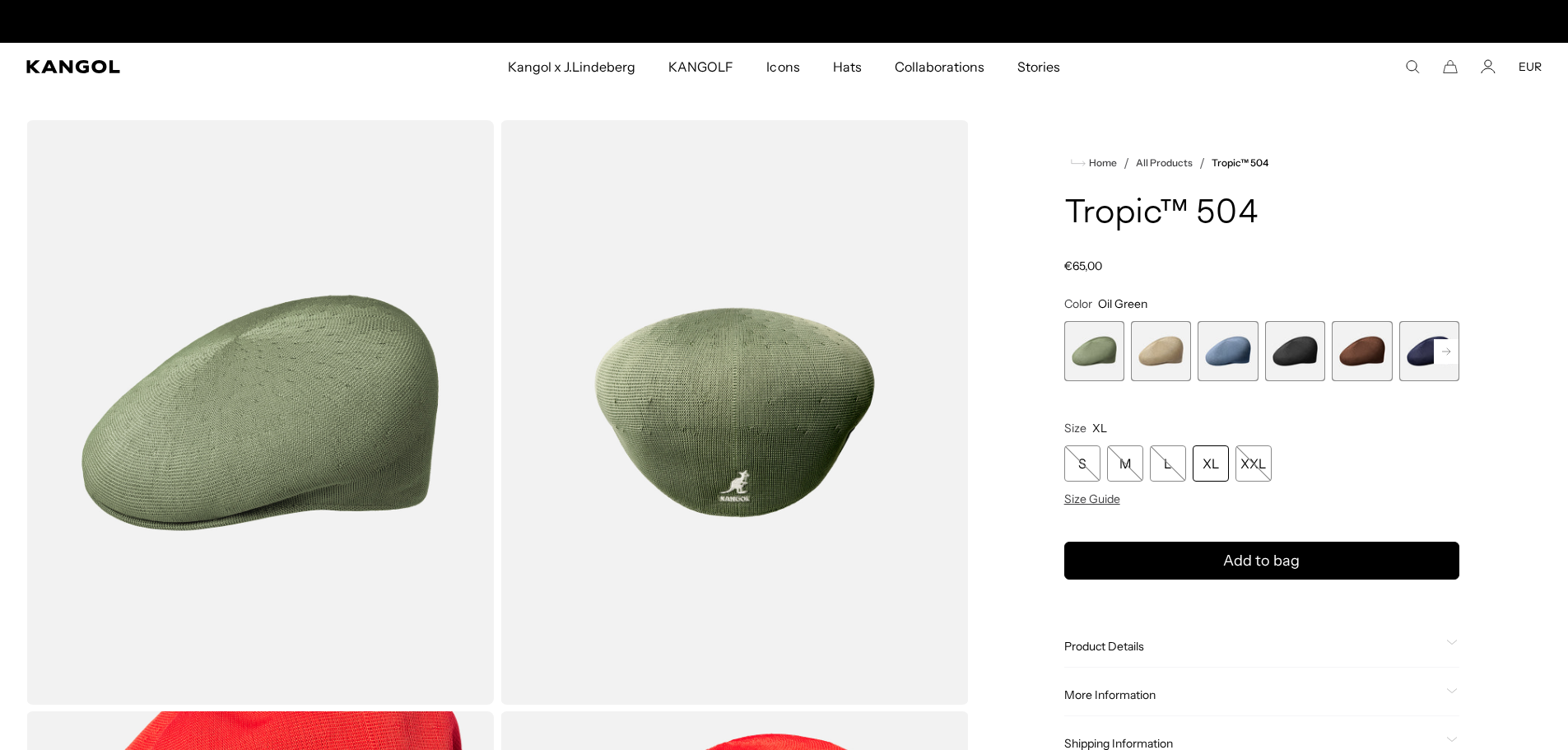
click at [1372, 354] on span "5 of 9" at bounding box center [1361, 351] width 60 height 60
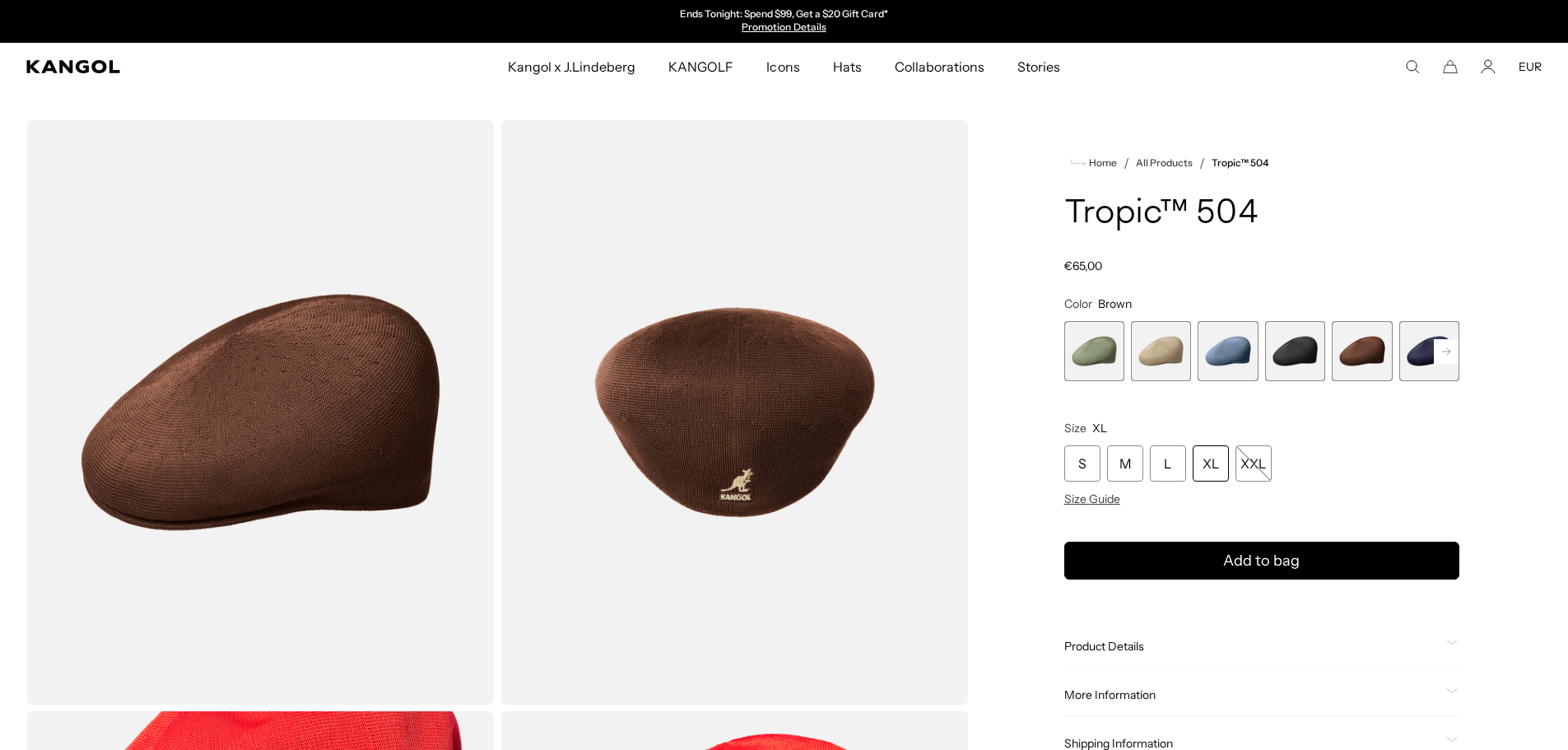
scroll to position [0, 339]
click at [1448, 346] on rect at bounding box center [1446, 352] width 25 height 25
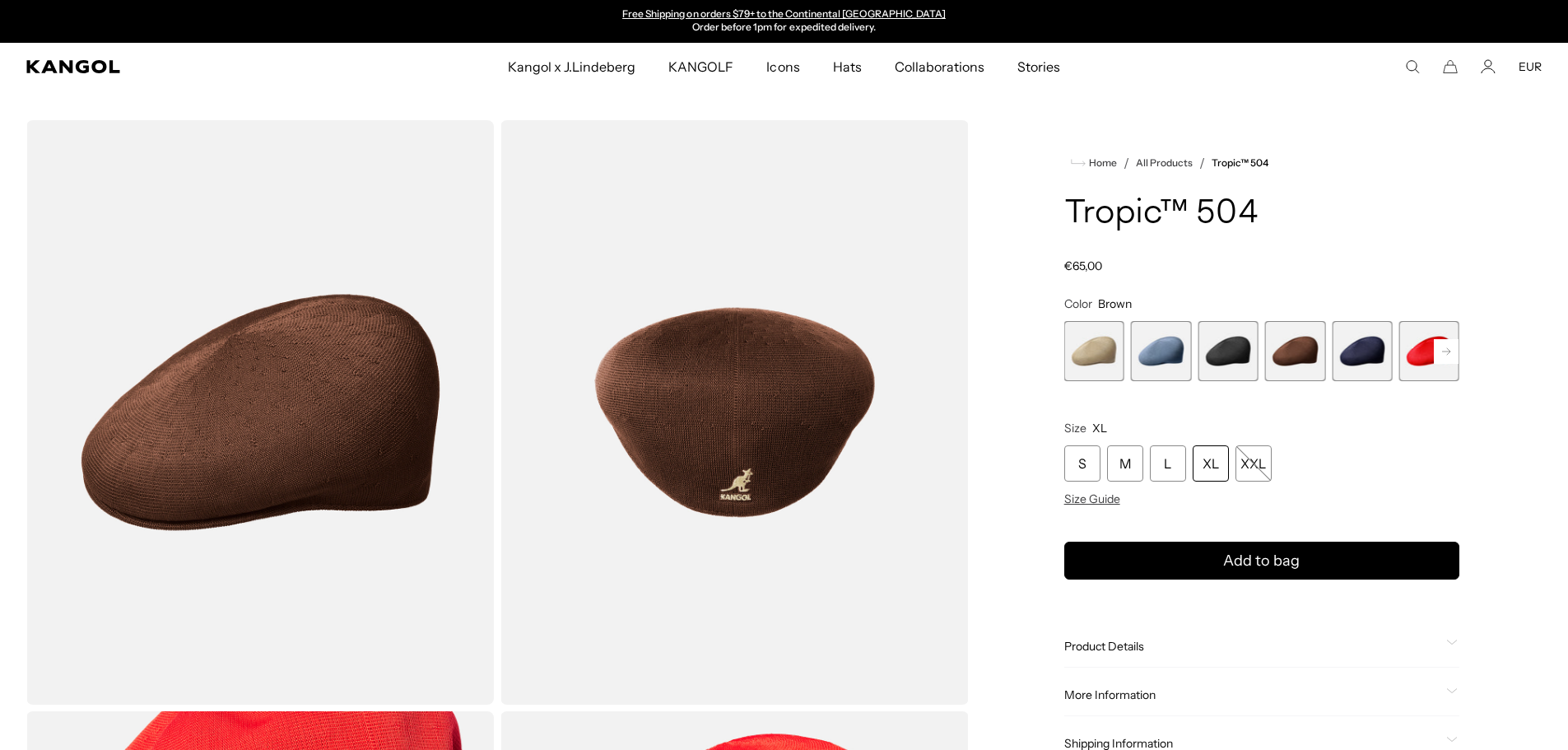
click at [1455, 352] on rect at bounding box center [1446, 352] width 25 height 25
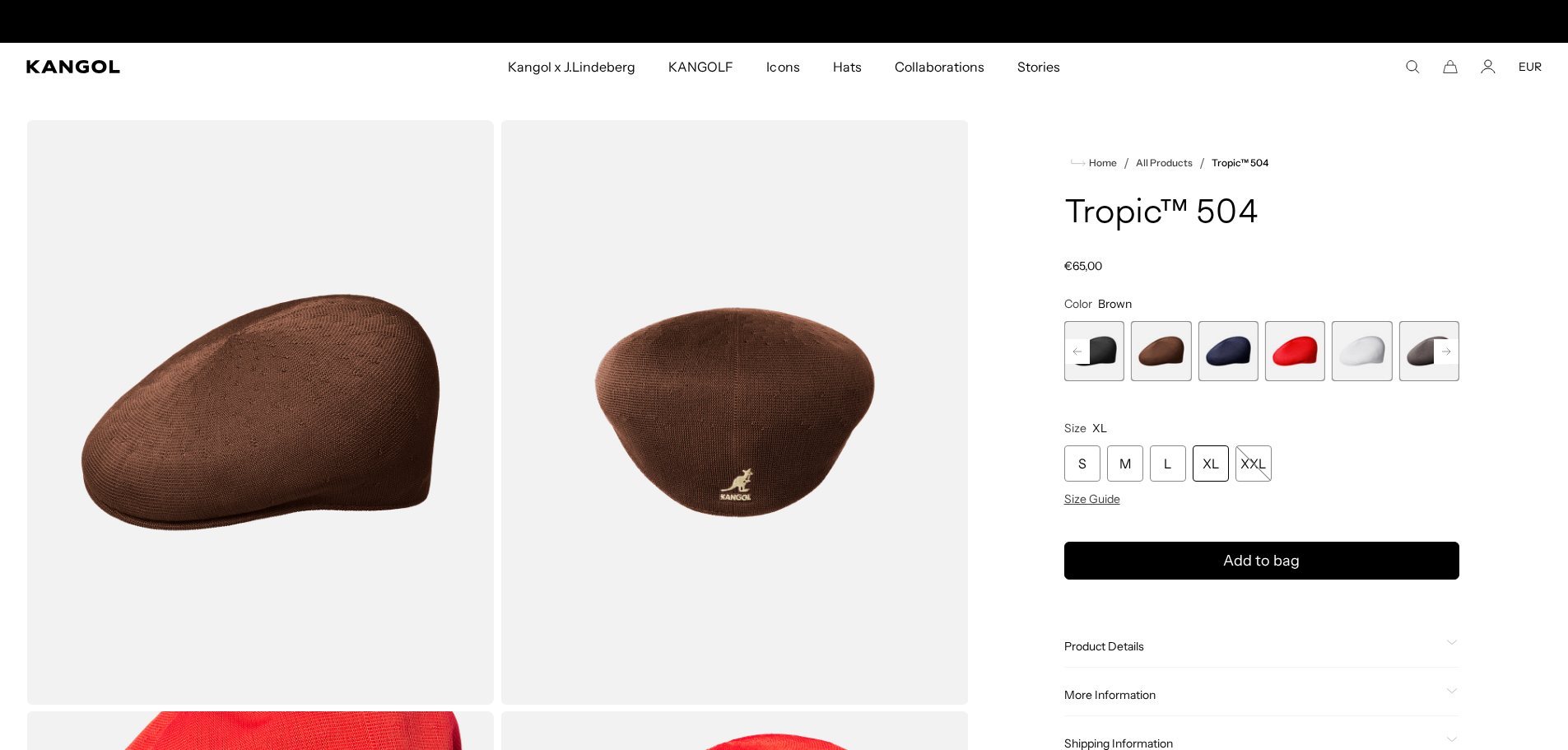
scroll to position [0, 0]
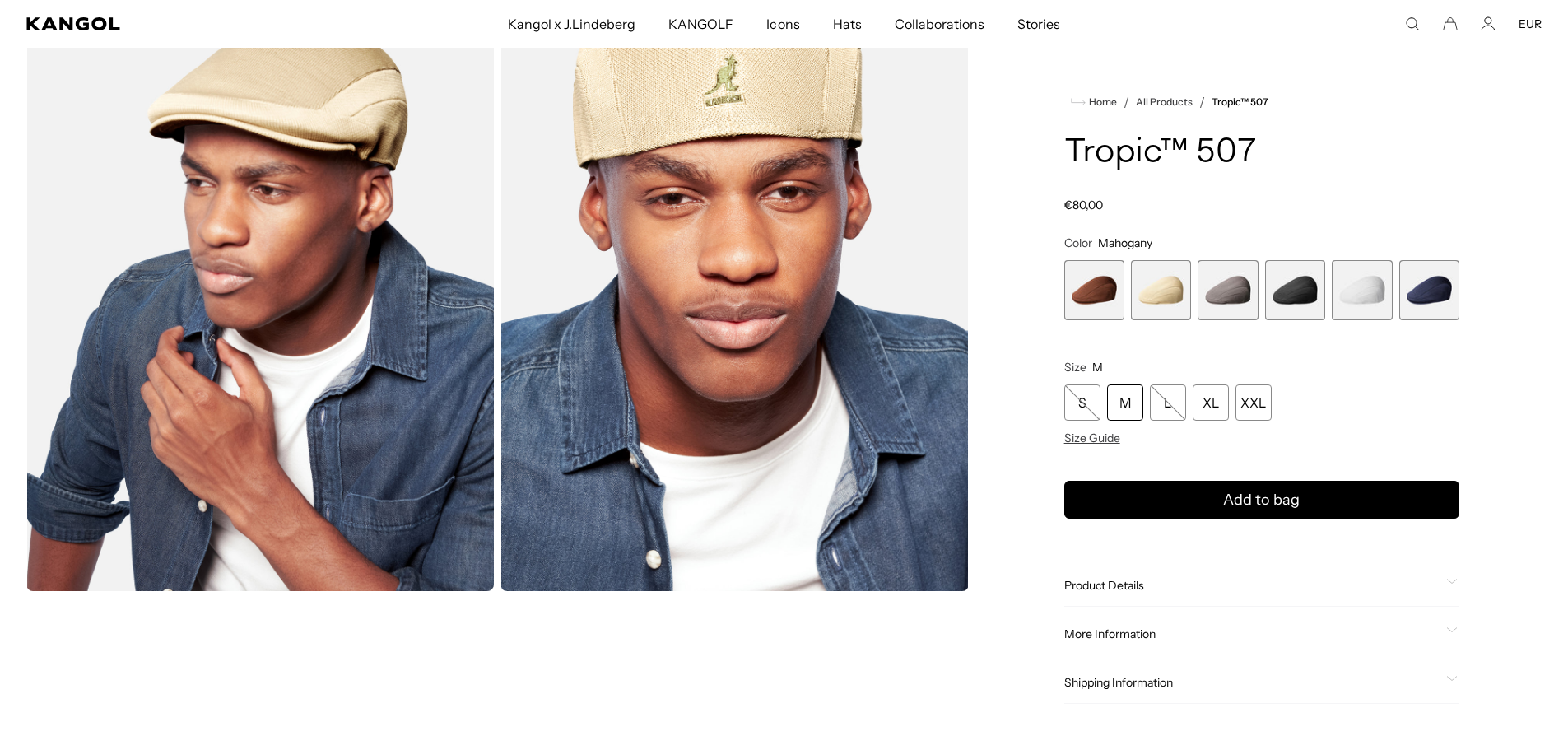
scroll to position [659, 0]
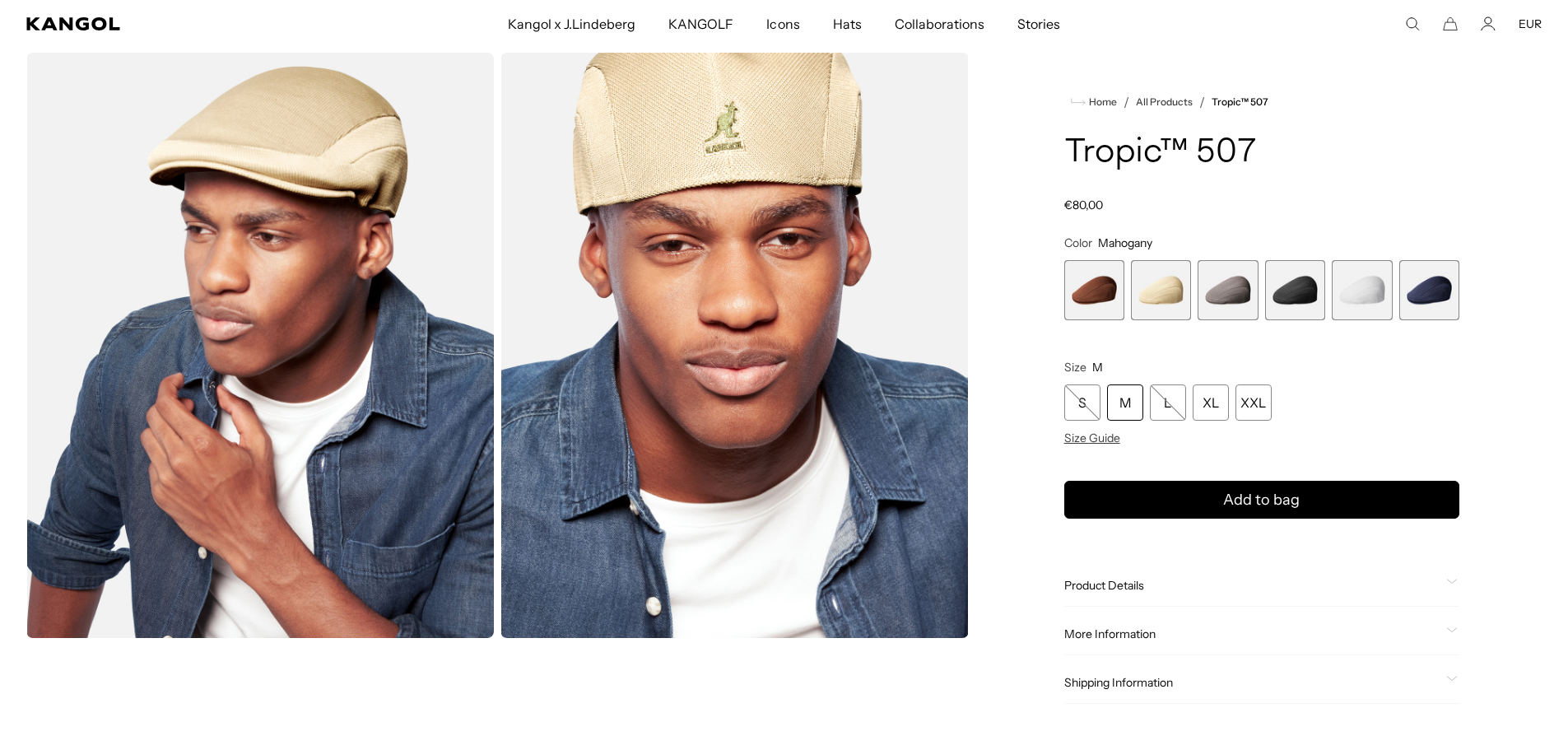
click at [1106, 286] on span "1 of 6" at bounding box center [1094, 290] width 60 height 60
click at [1165, 292] on span "2 of 6" at bounding box center [1161, 290] width 60 height 60
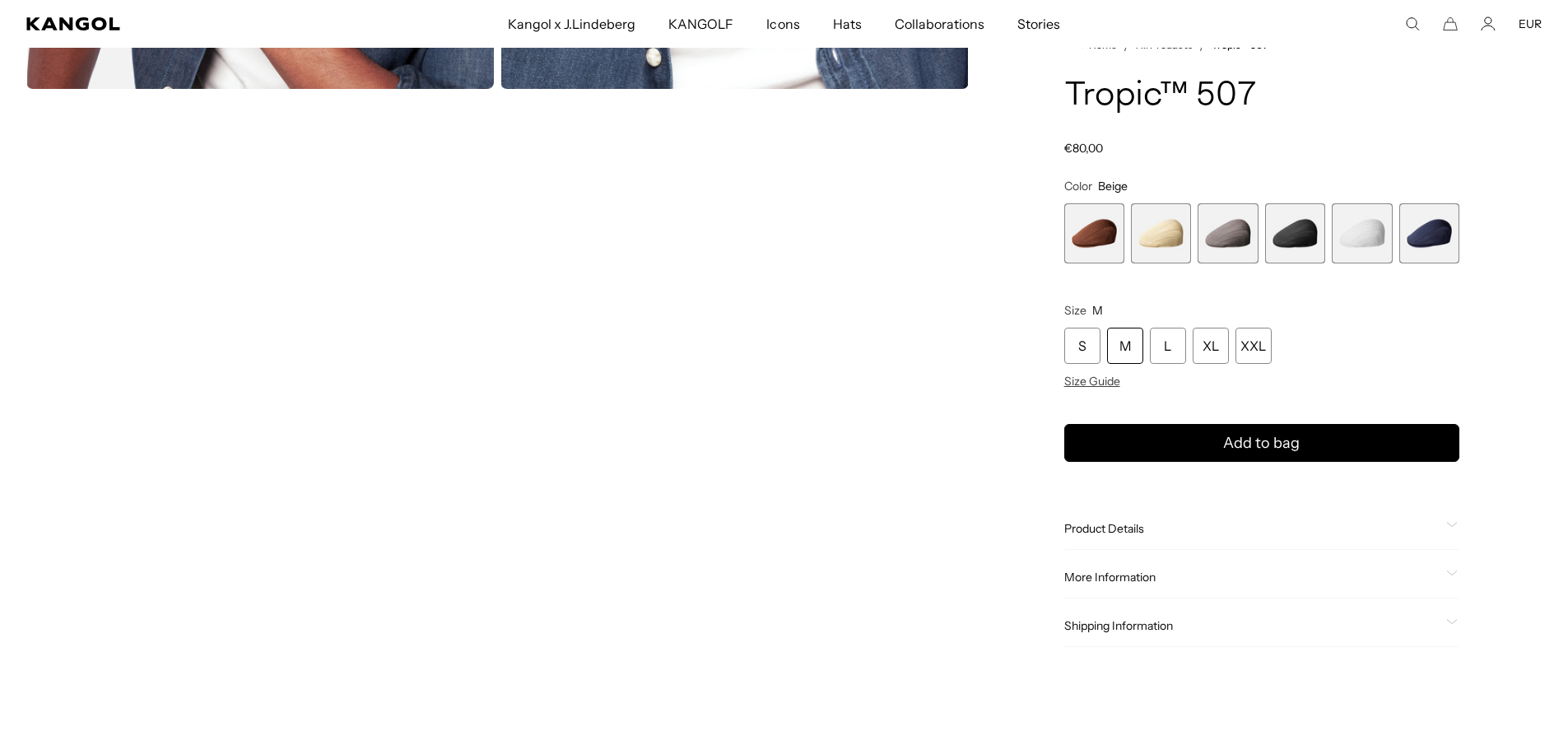
click at [1116, 227] on span "1 of 6" at bounding box center [1094, 233] width 60 height 60
click at [1286, 241] on span "4 of 6" at bounding box center [1295, 233] width 60 height 60
click at [1376, 242] on span "5 of 6" at bounding box center [1361, 233] width 60 height 60
click at [1441, 240] on span "6 of 6" at bounding box center [1429, 233] width 60 height 60
